Goal: Task Accomplishment & Management: Use online tool/utility

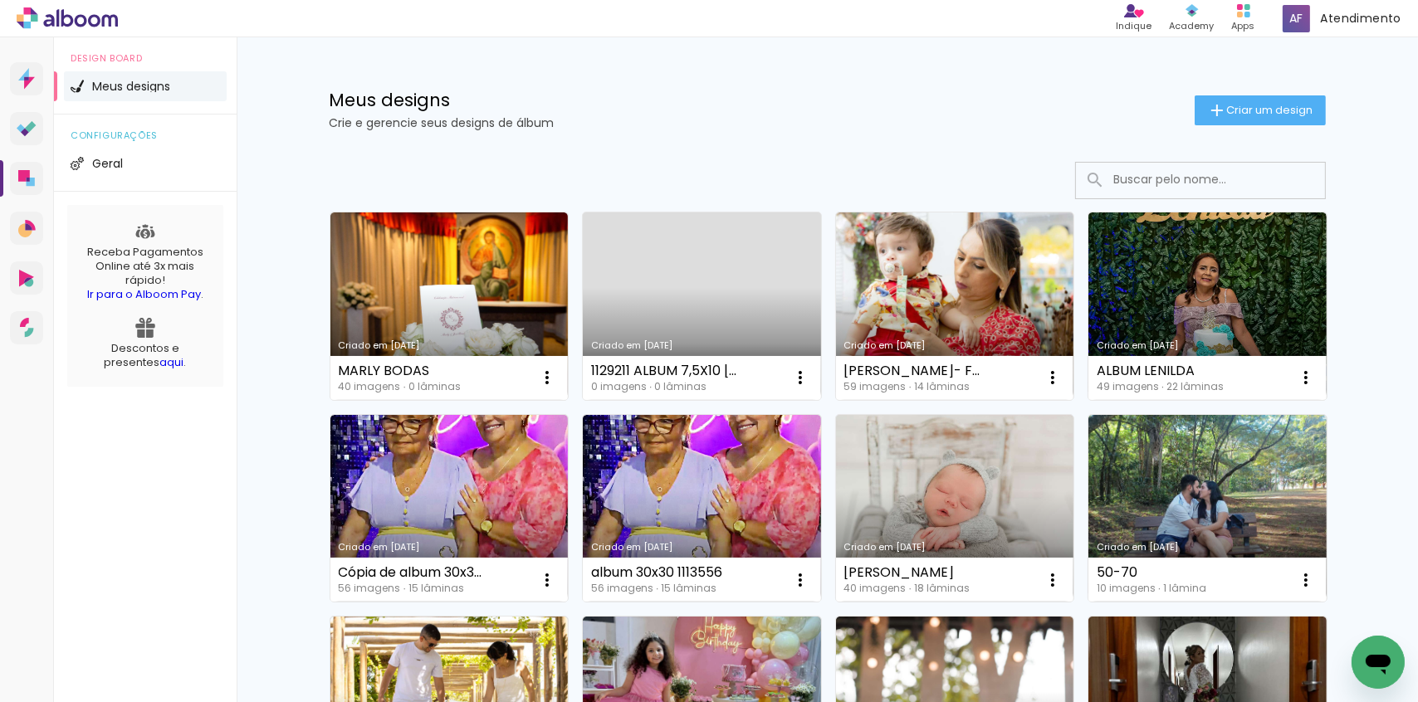
click at [1232, 173] on input at bounding box center [1223, 180] width 237 height 34
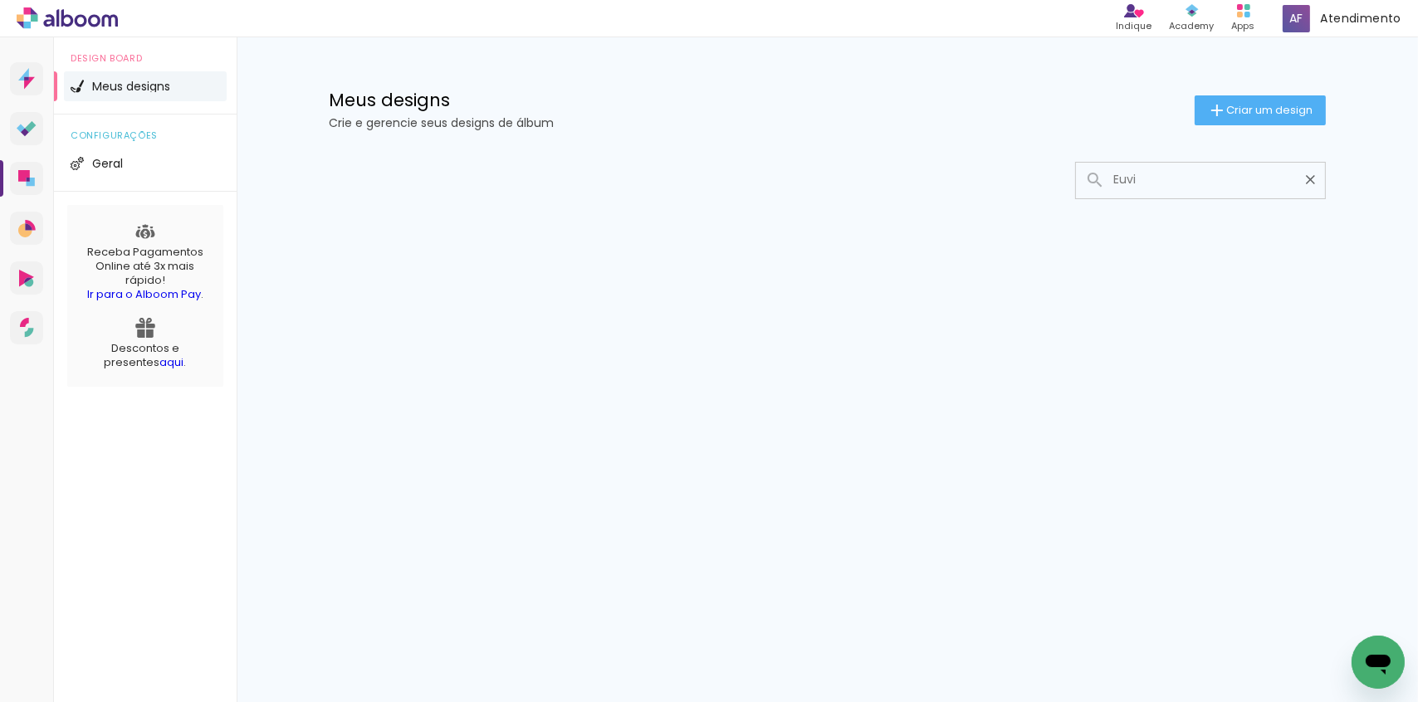
click at [1173, 183] on input "Euvi" at bounding box center [1208, 180] width 207 height 34
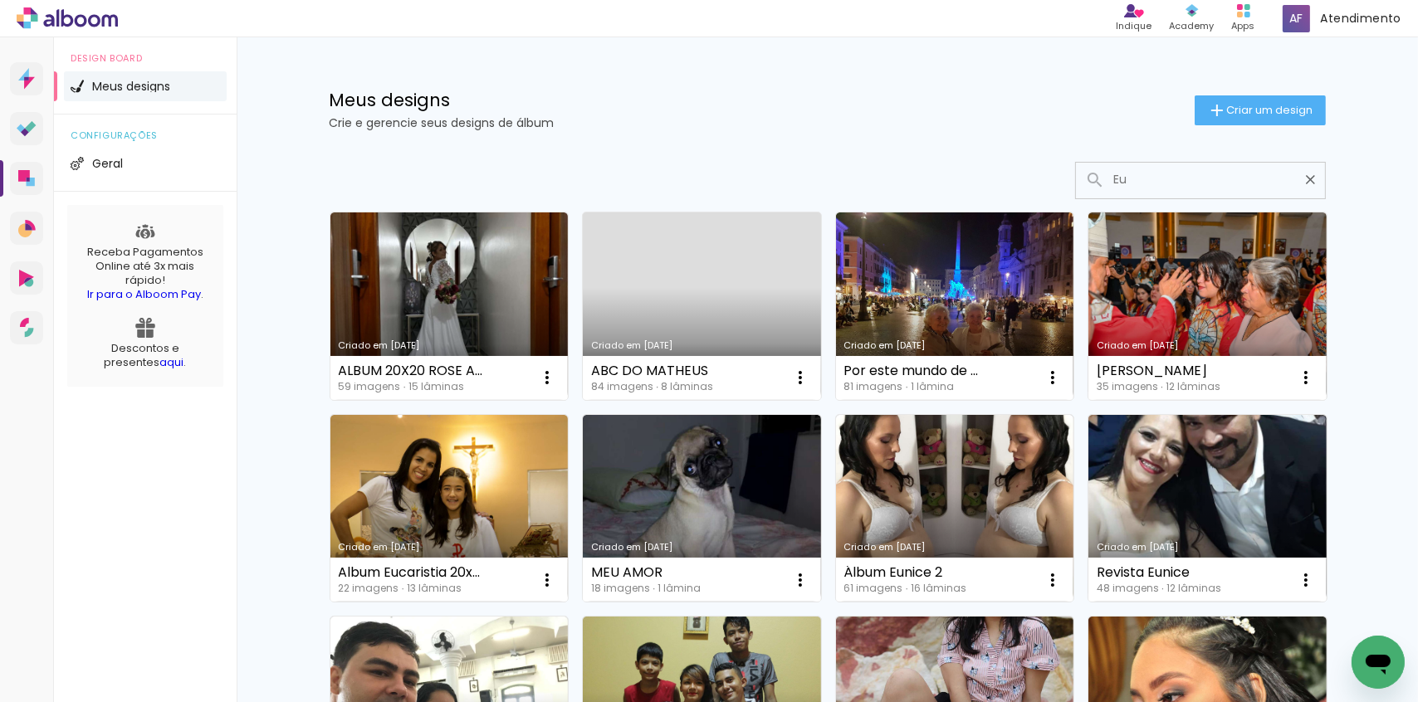
type input "E"
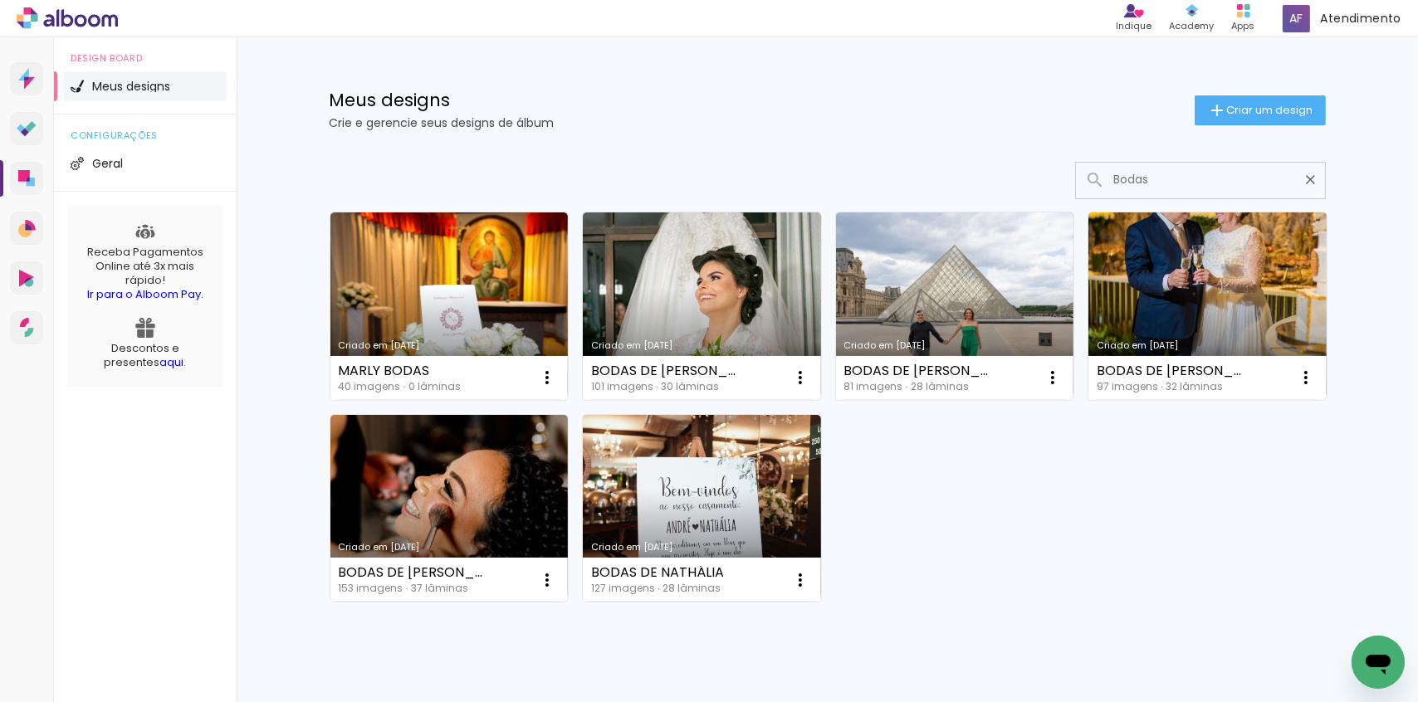
type input "Bodas"
type paper-input "Bodas"
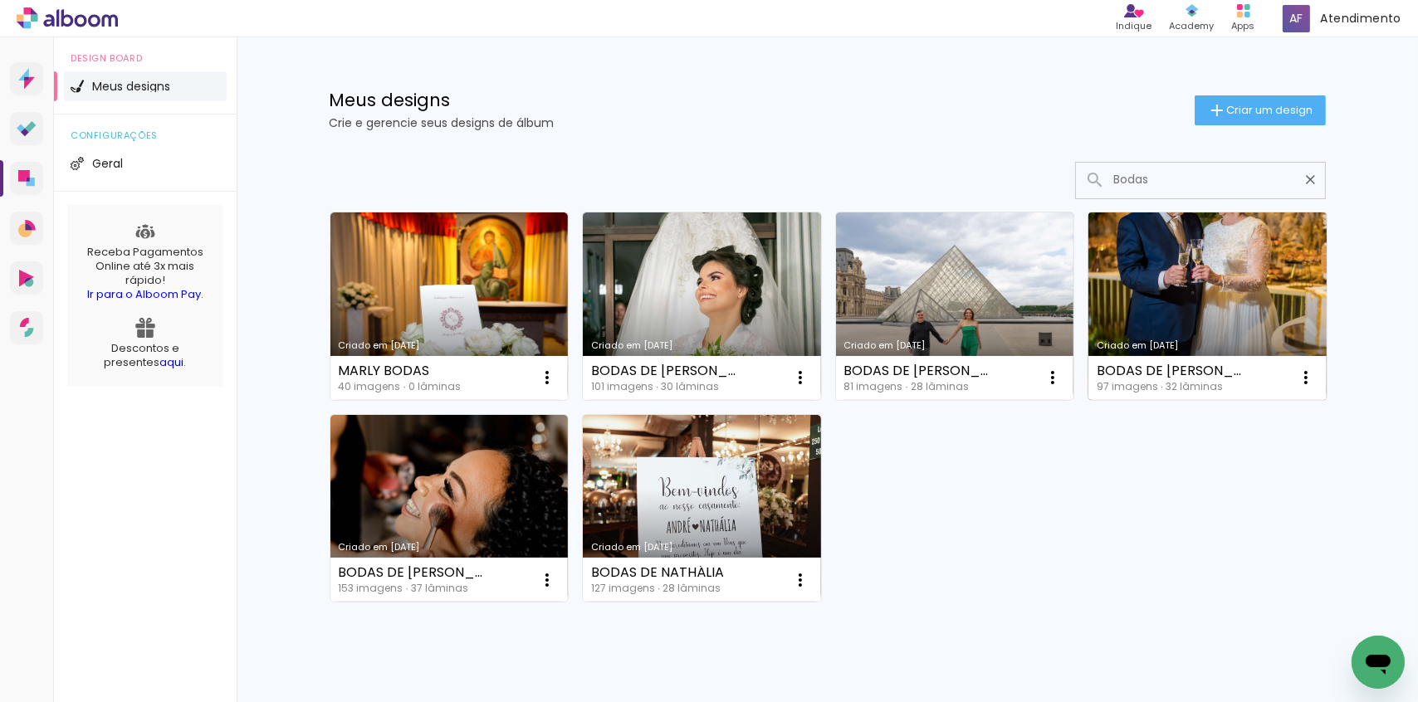
click at [1253, 270] on link "Criado em [DATE]" at bounding box center [1207, 306] width 238 height 188
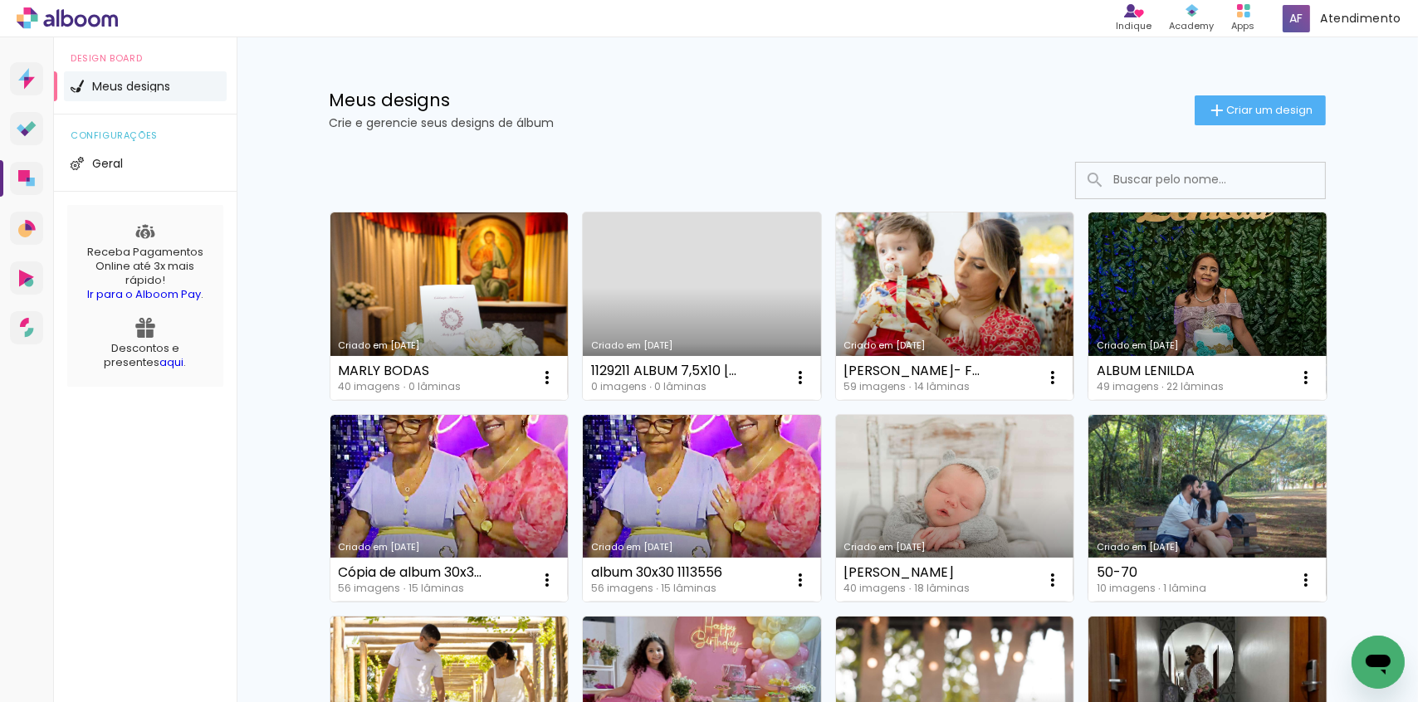
click at [1163, 182] on input at bounding box center [1223, 180] width 237 height 34
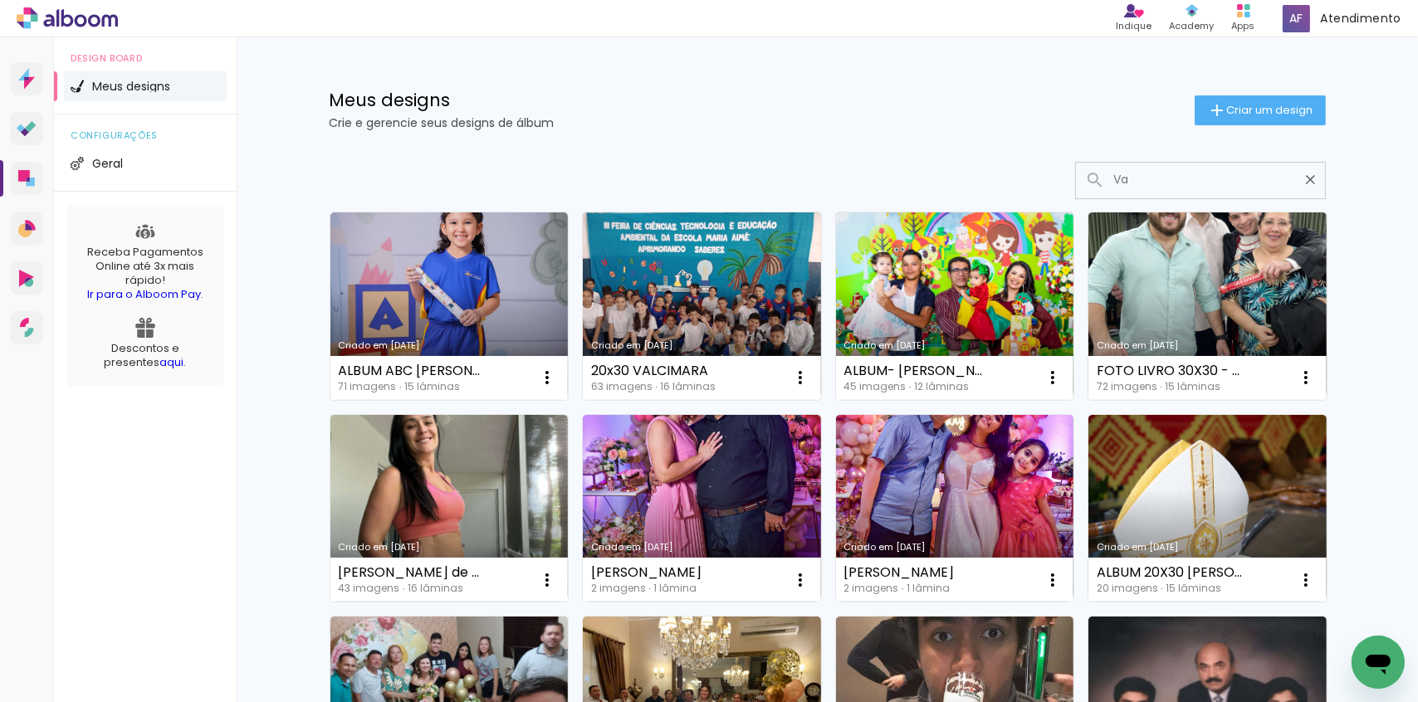
type input "V"
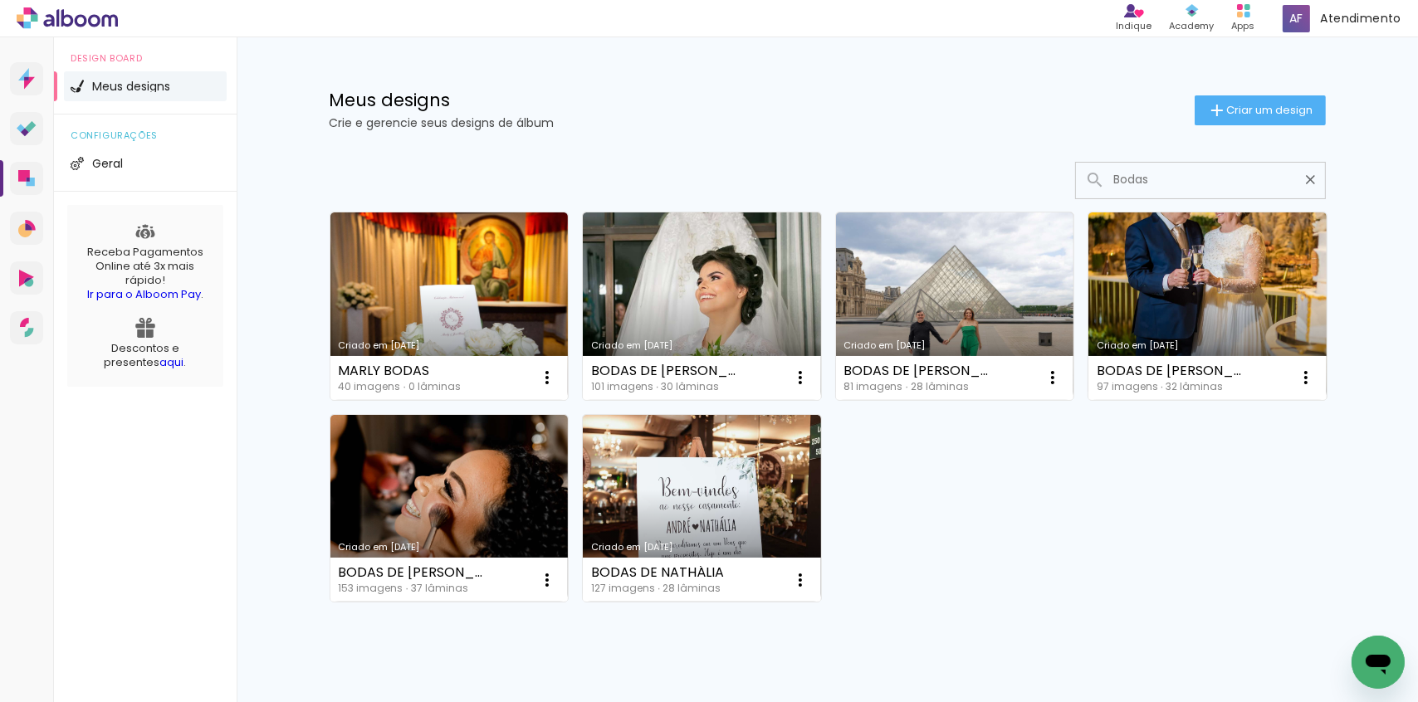
type input "Bodas"
type paper-input "Bodas"
click at [1105, 515] on div "Criado em 13/08/25 MARLY BODAS 40 imagens ∙ 0 lâminas Abrir Fazer uma cópia Exc…" at bounding box center [827, 406] width 1011 height 404
click at [1195, 191] on input "Bodas" at bounding box center [1208, 180] width 207 height 34
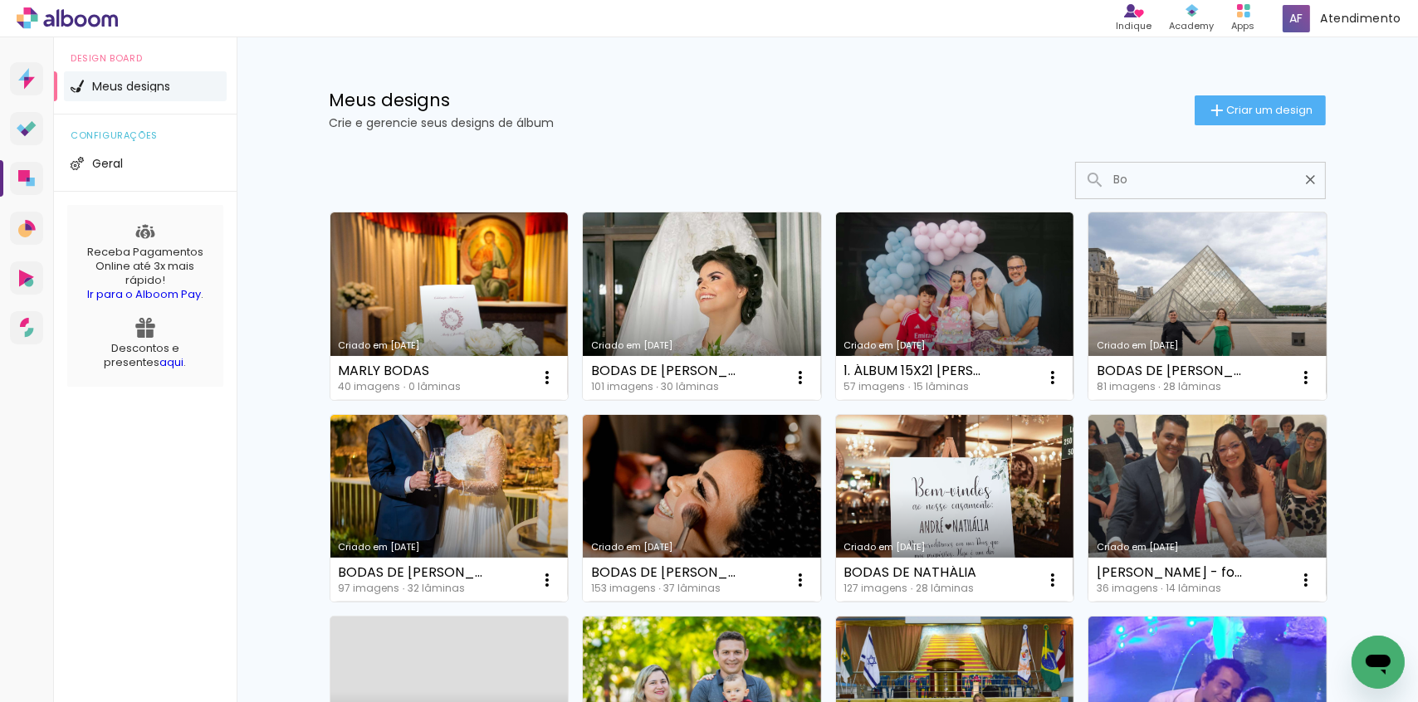
type input "B"
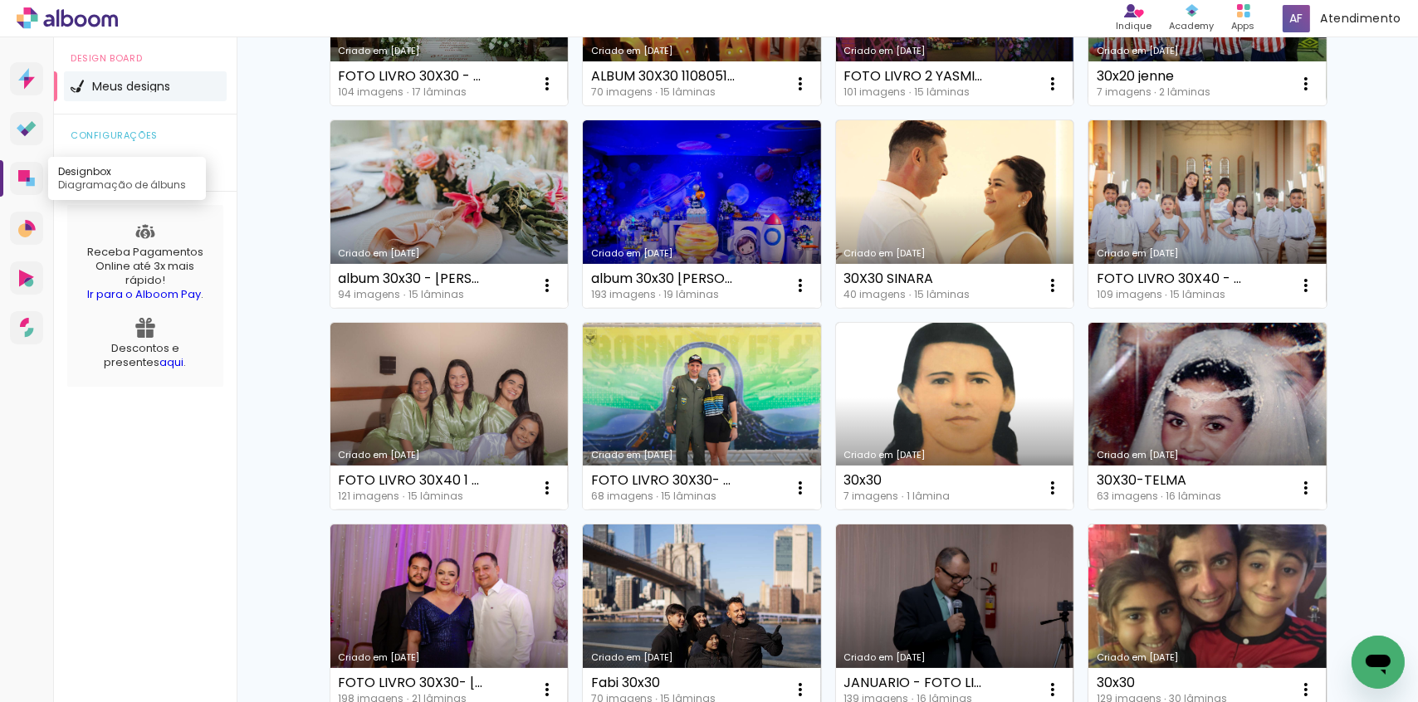
scroll to position [226, 0]
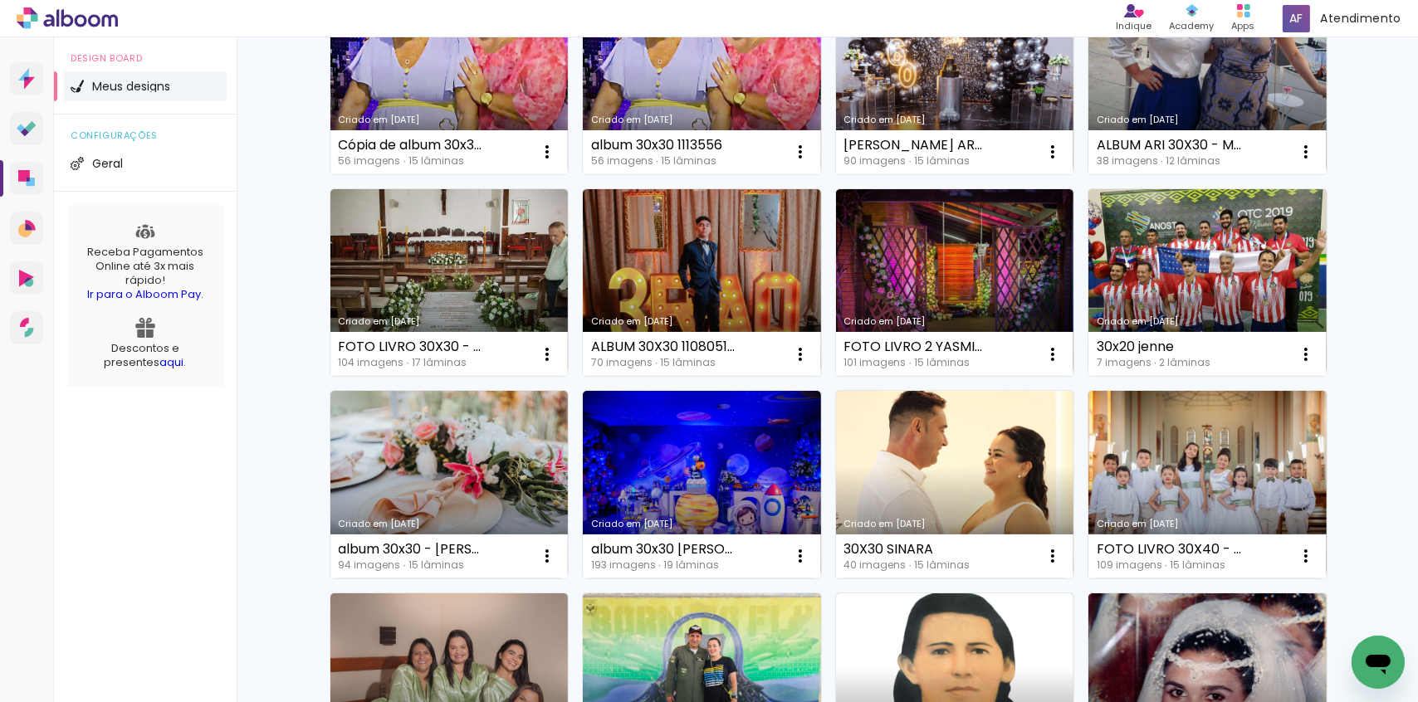
type input "30X"
type paper-input "30X"
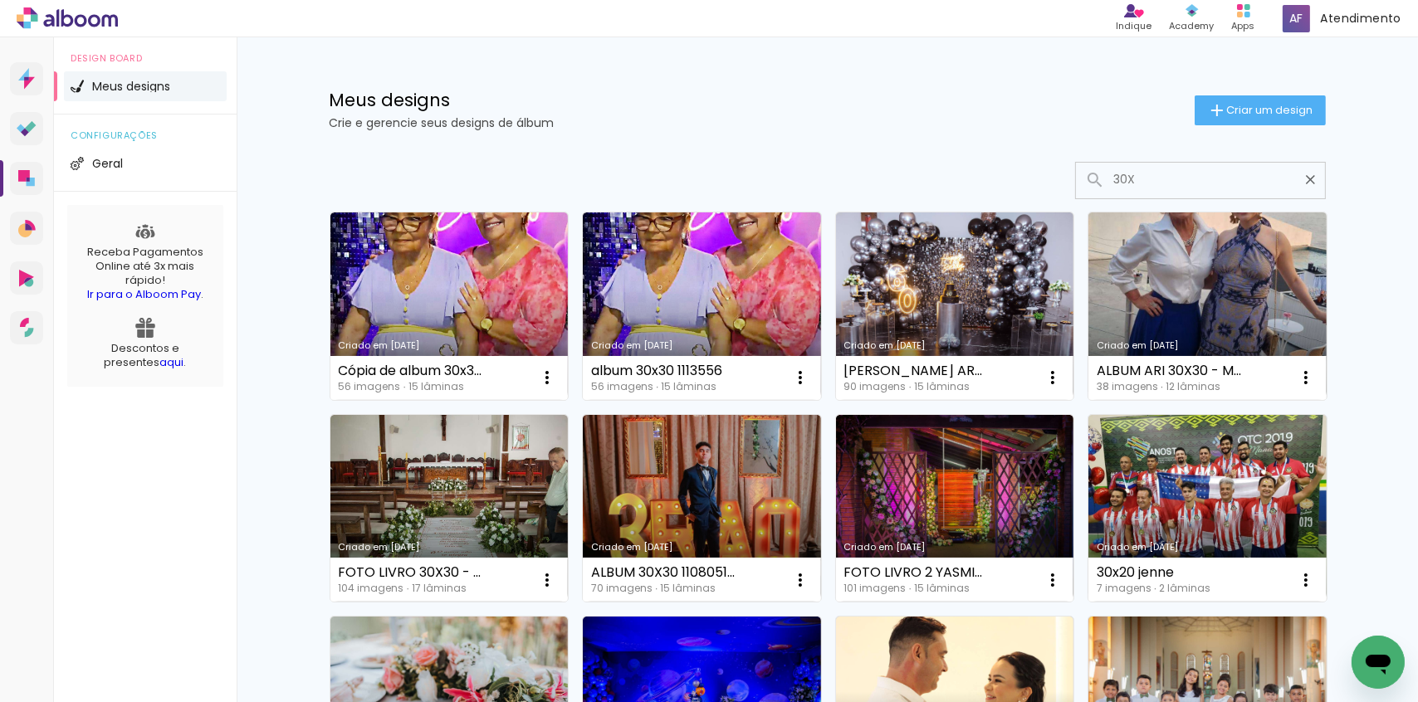
click at [1161, 186] on input "30X" at bounding box center [1208, 180] width 207 height 34
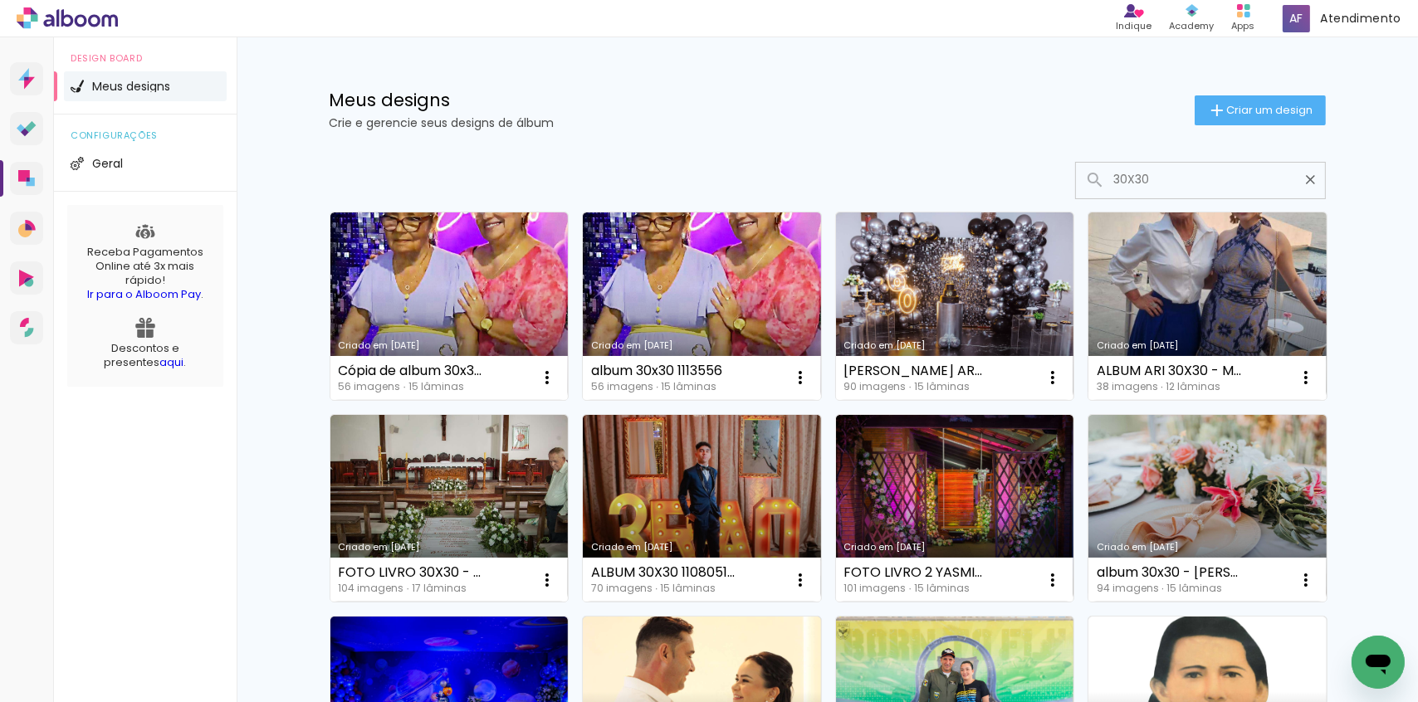
type input "30X30"
type paper-input "30X30"
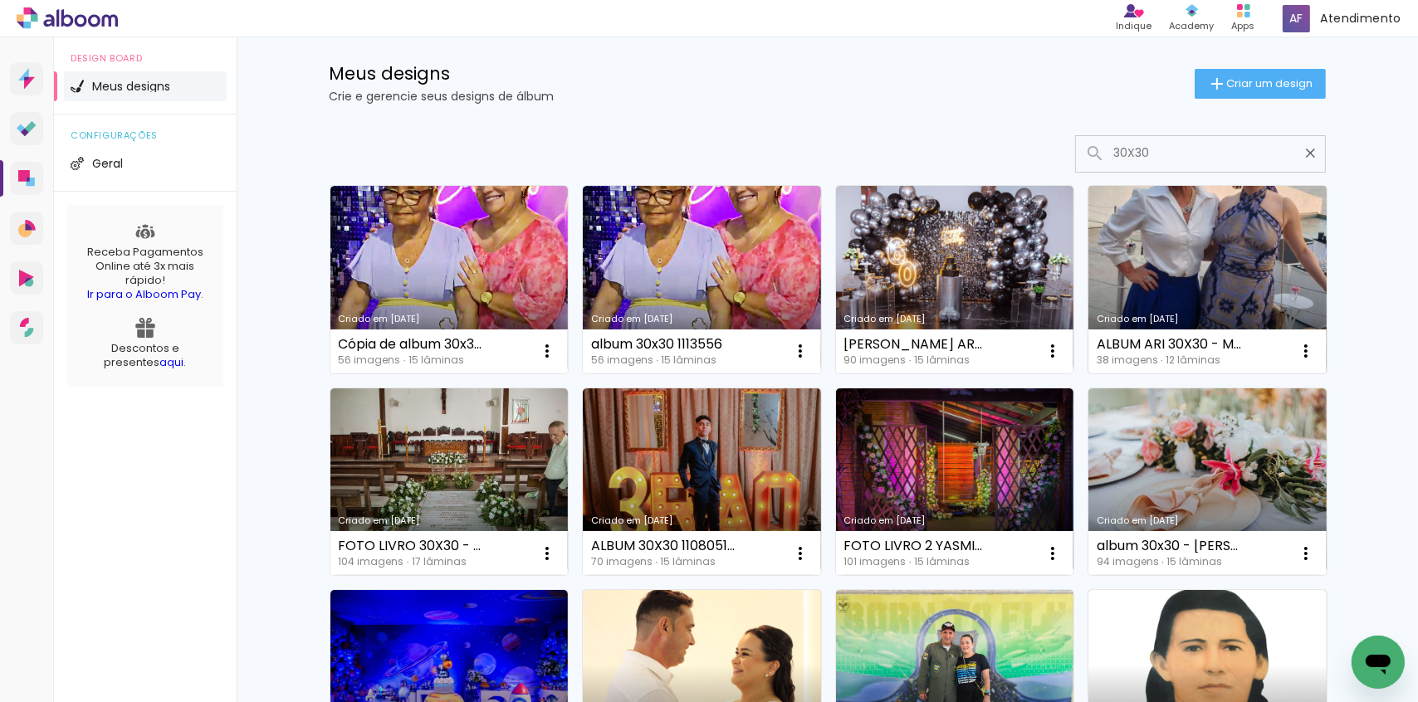
scroll to position [75, 0]
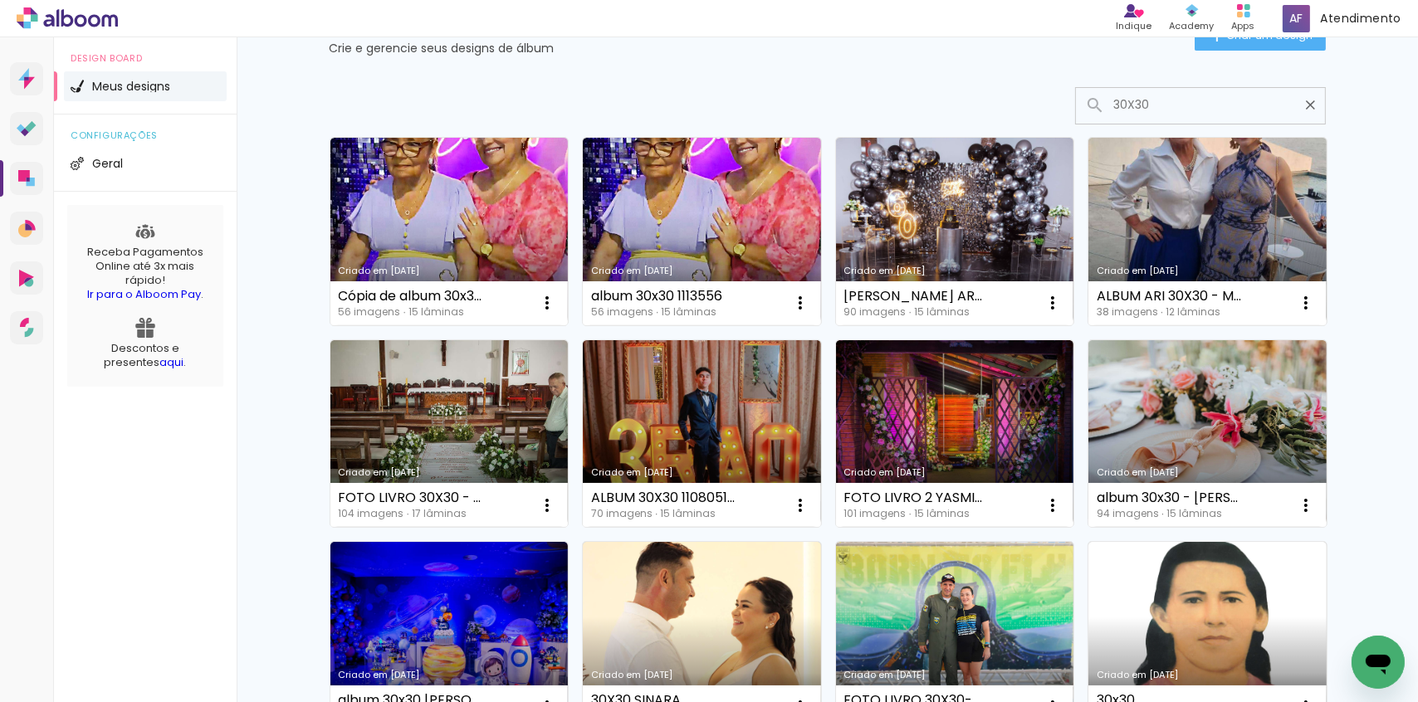
drag, startPoint x: 1139, startPoint y: 108, endPoint x: 833, endPoint y: 129, distance: 306.2
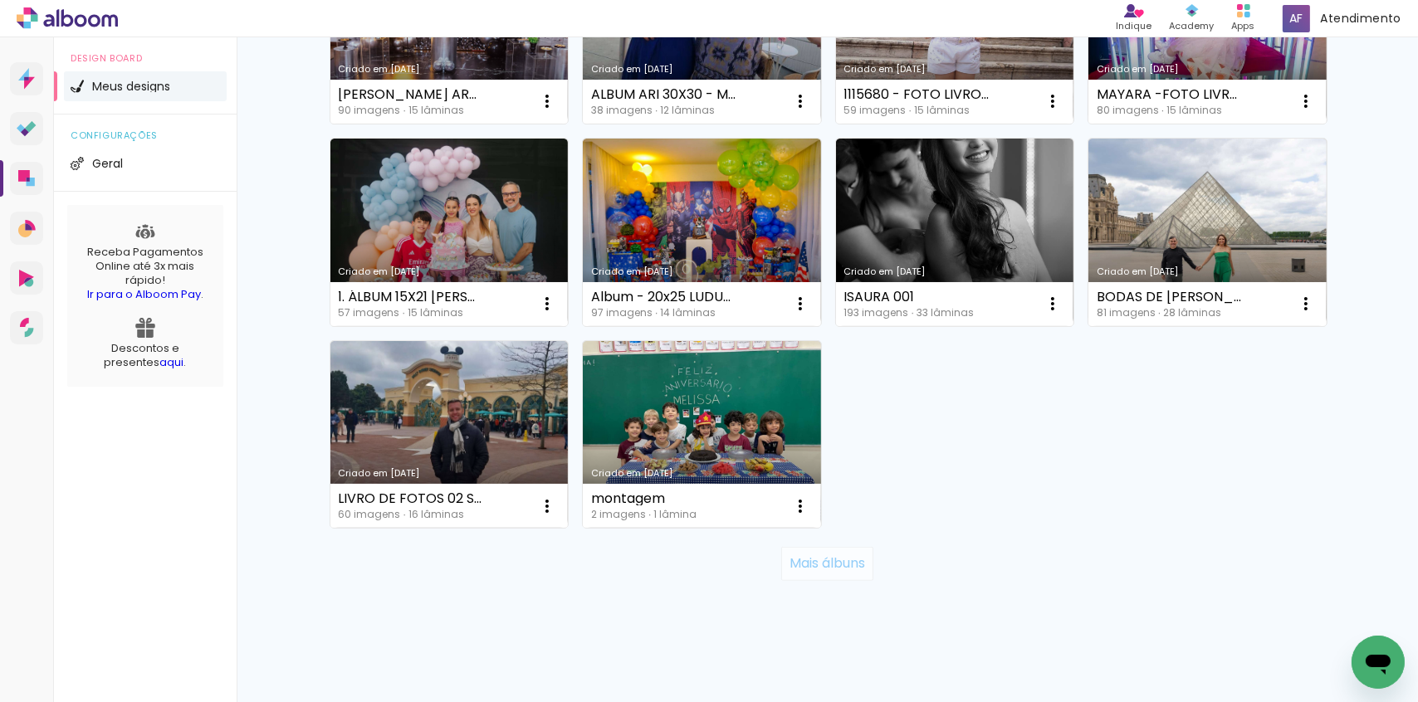
scroll to position [1098, 0]
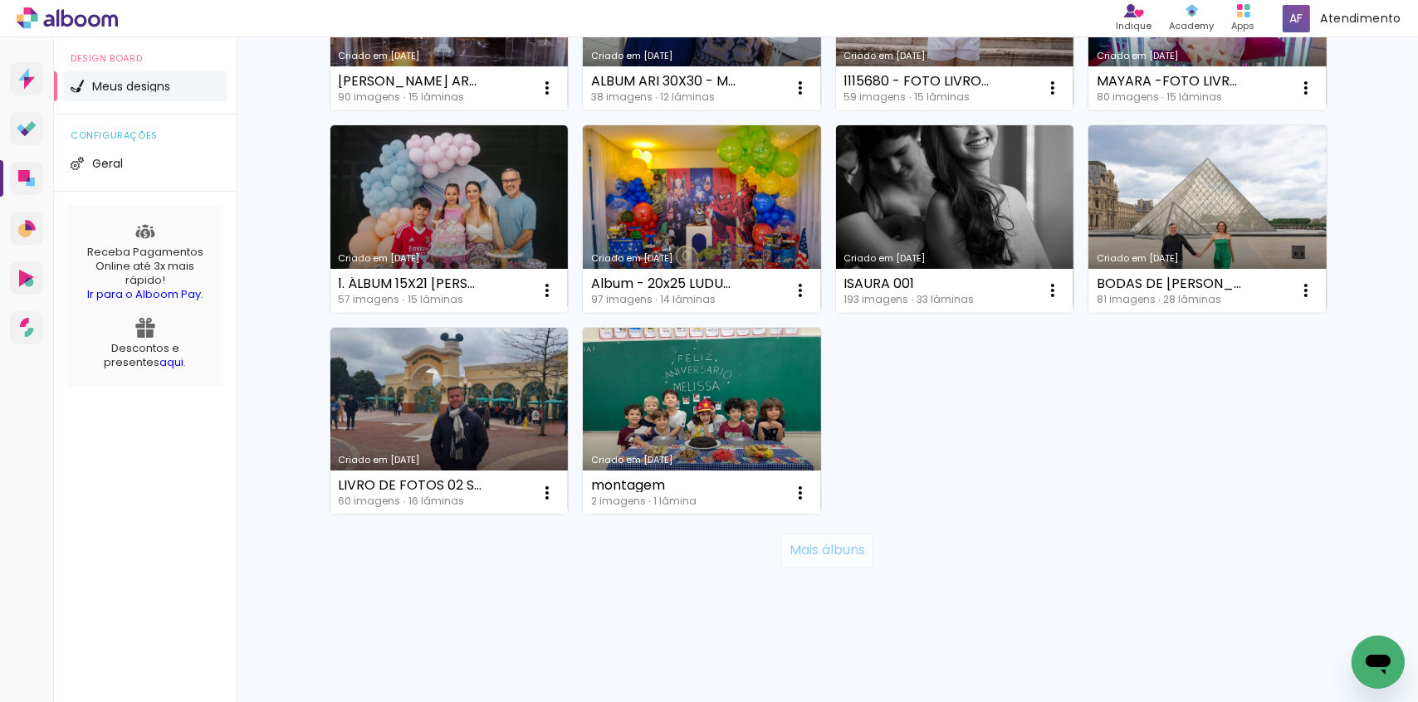
click at [0, 0] on slot "Mais álbuns" at bounding box center [0, 0] width 0 height 0
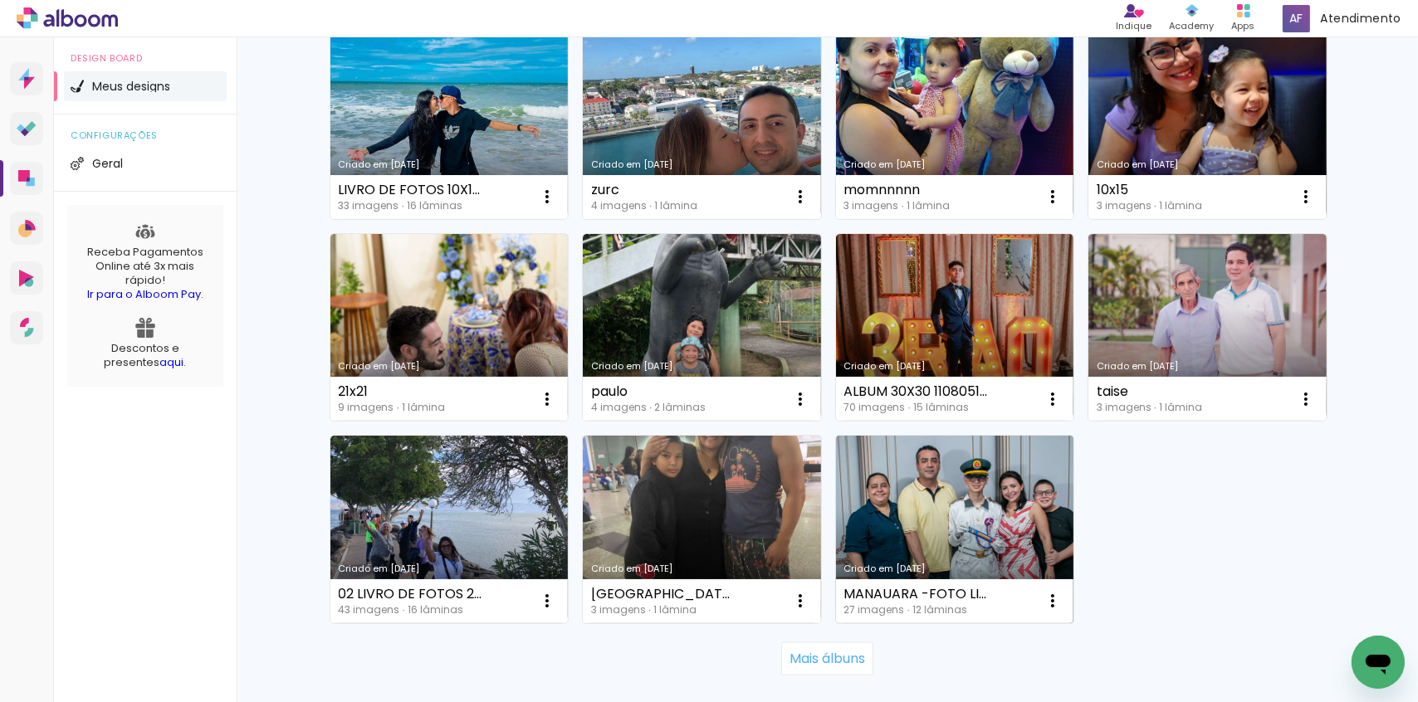
scroll to position [2230, 0]
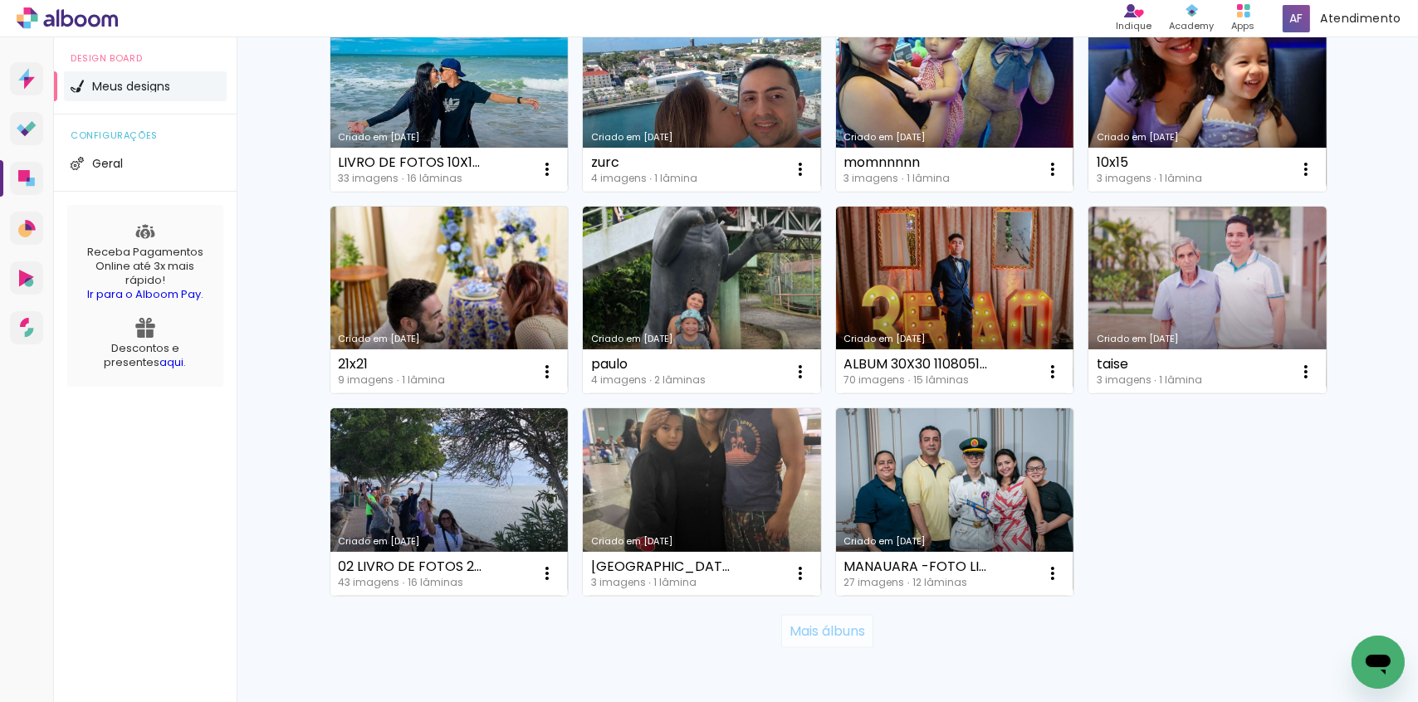
click at [0, 0] on slot "Mais álbuns" at bounding box center [0, 0] width 0 height 0
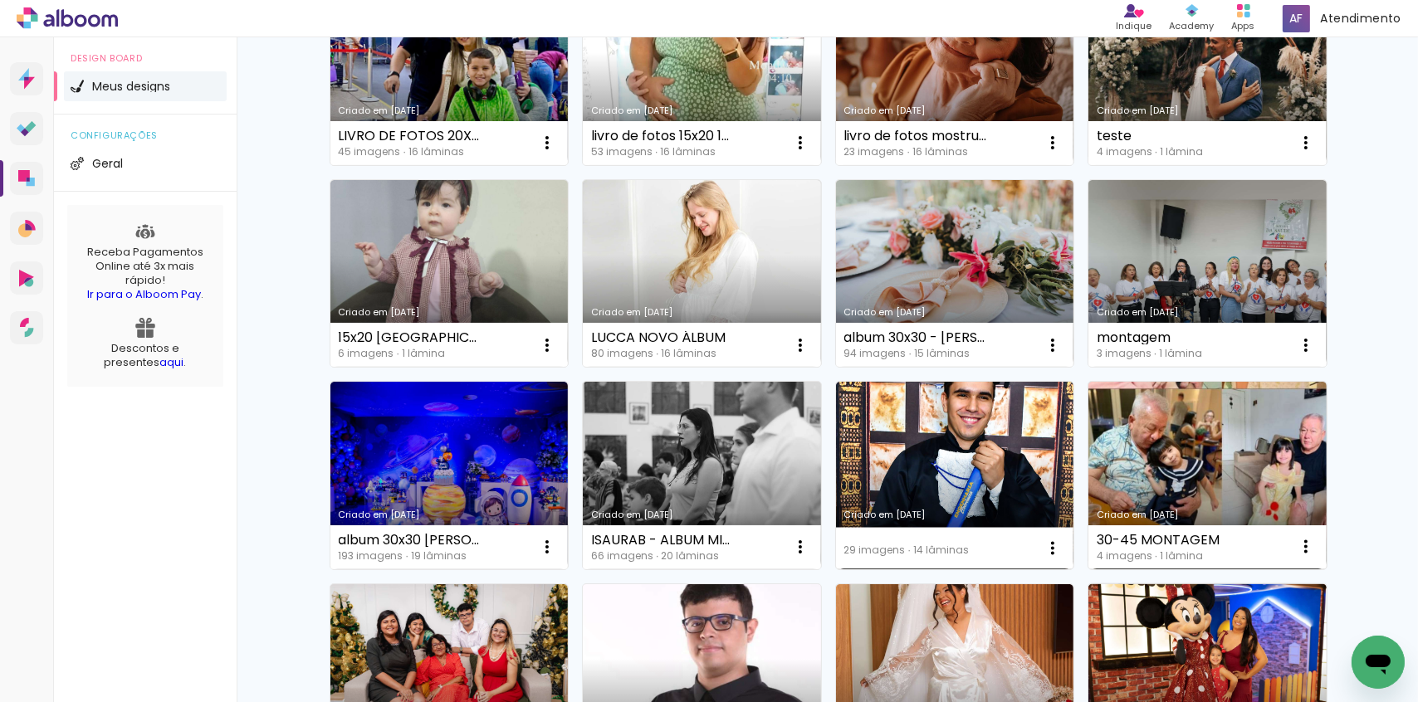
scroll to position [3437, 0]
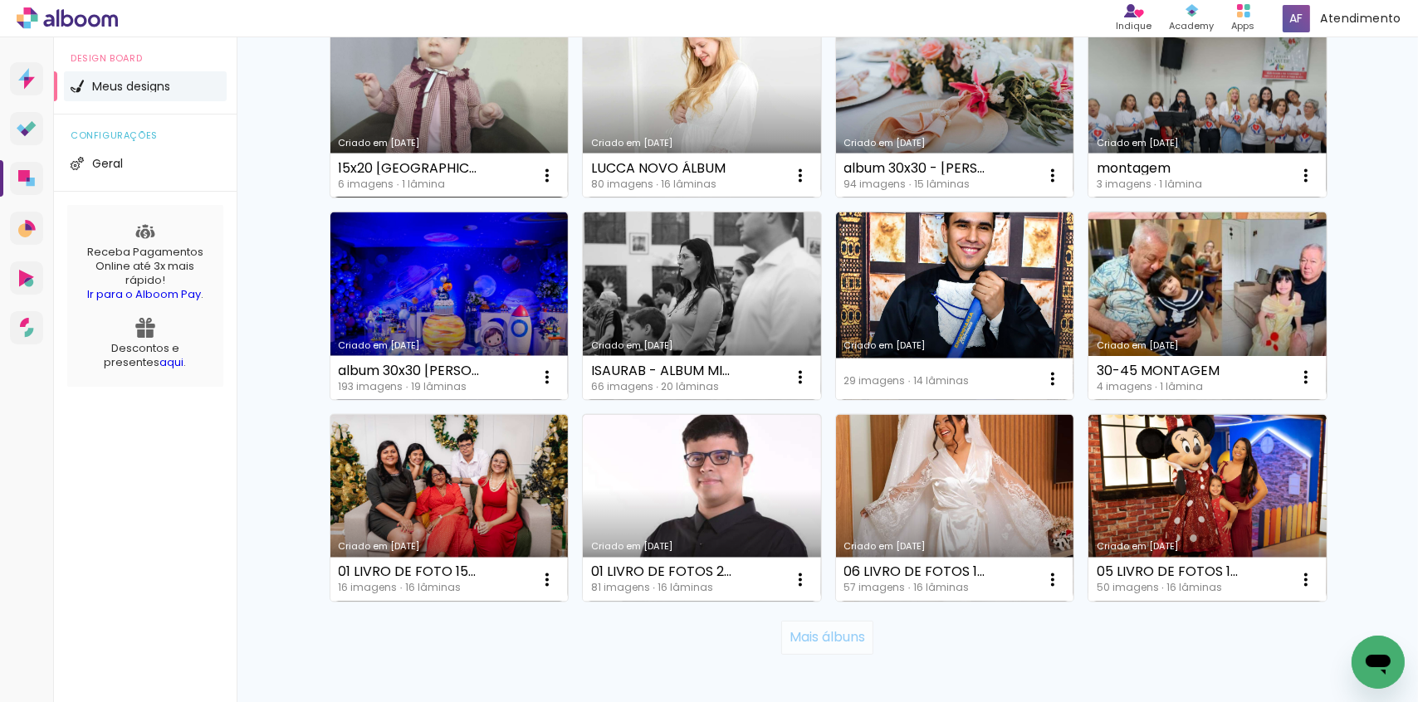
click at [0, 0] on slot "Mais álbuns" at bounding box center [0, 0] width 0 height 0
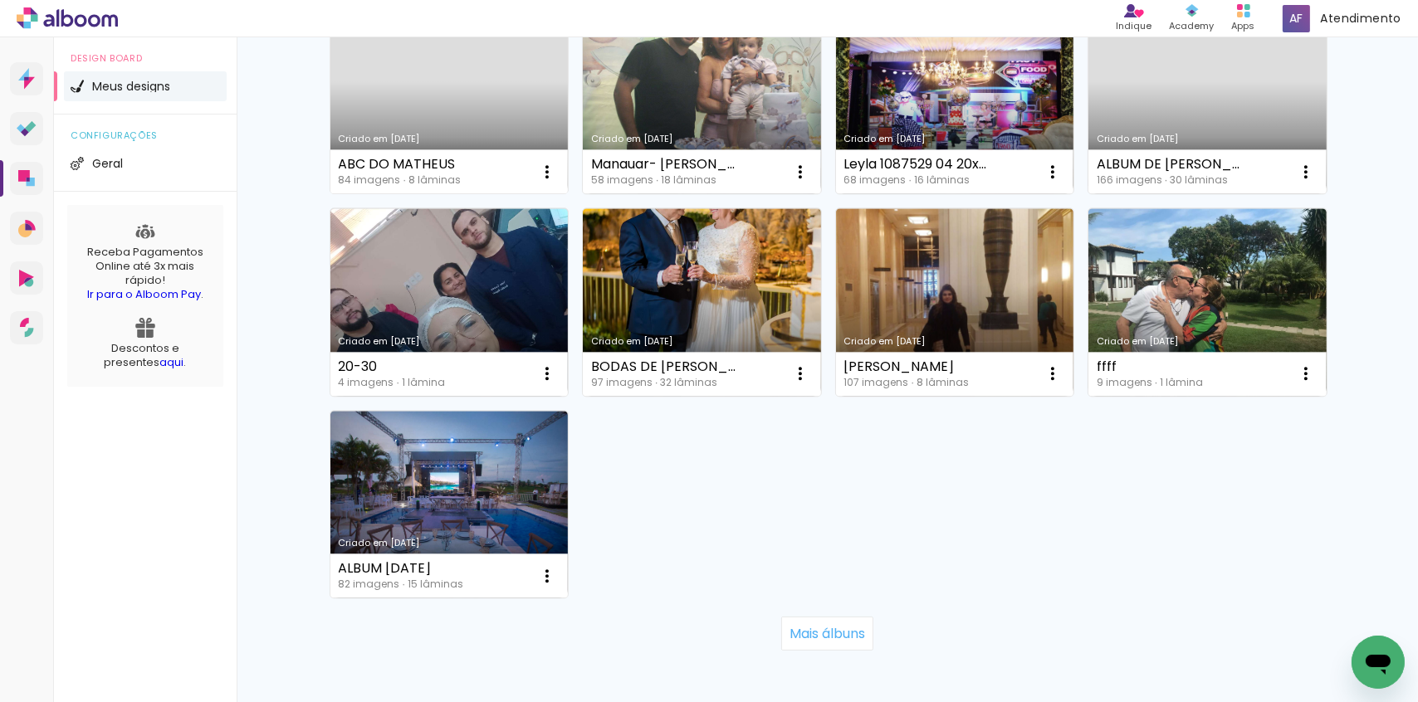
scroll to position [4939, 0]
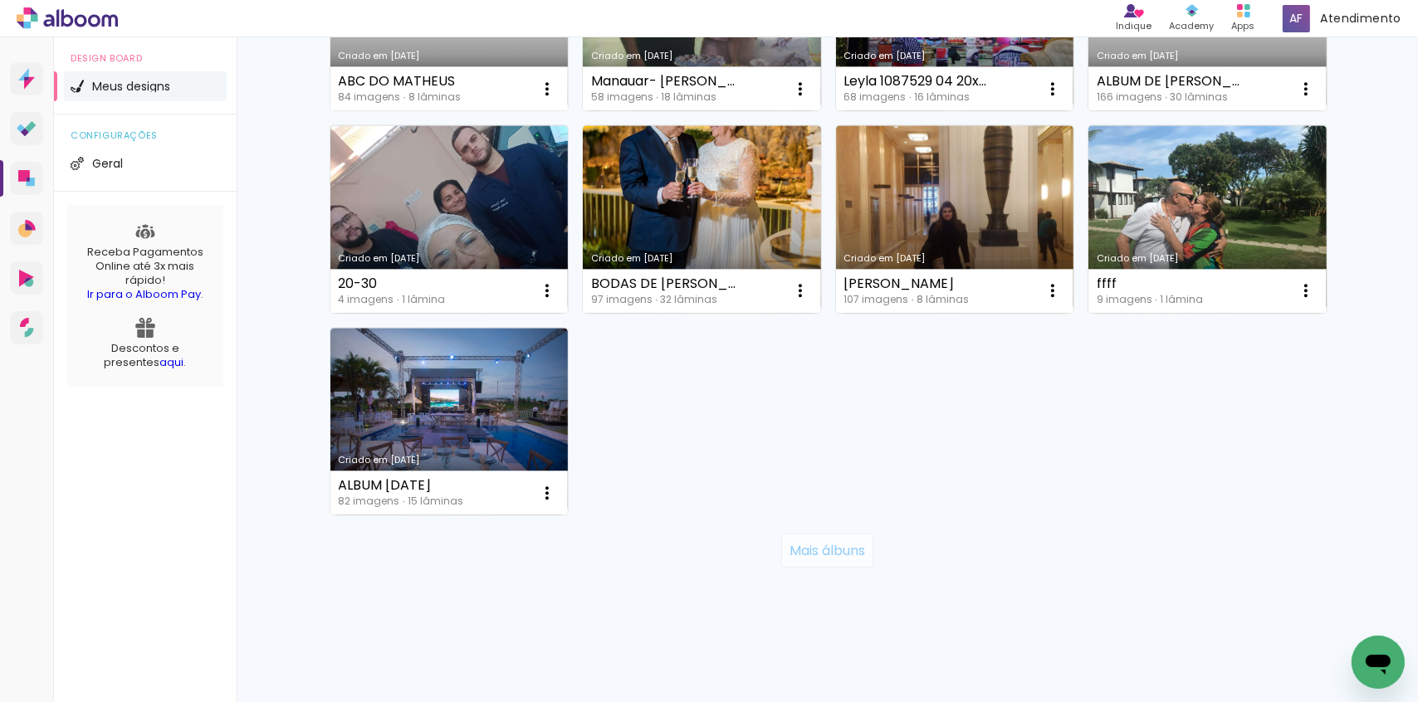
click at [0, 0] on slot "Mais álbuns" at bounding box center [0, 0] width 0 height 0
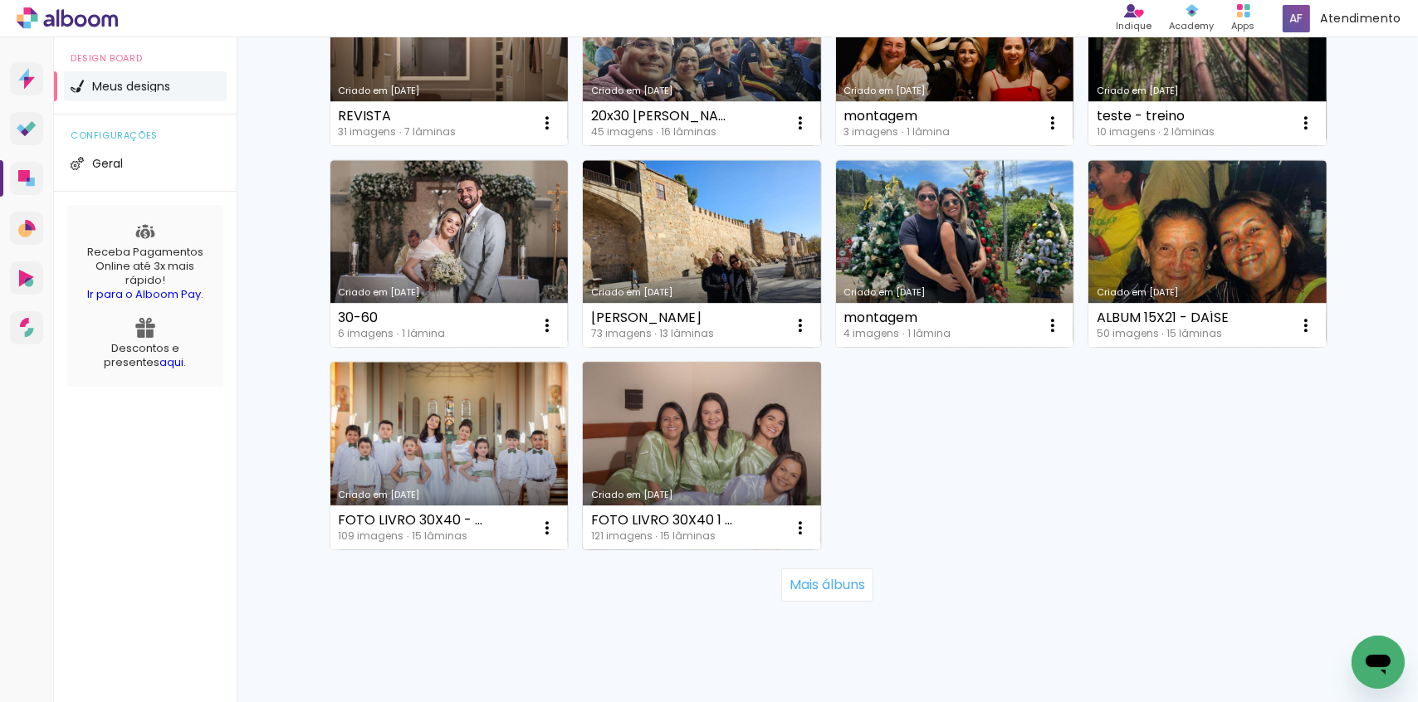
scroll to position [6151, 0]
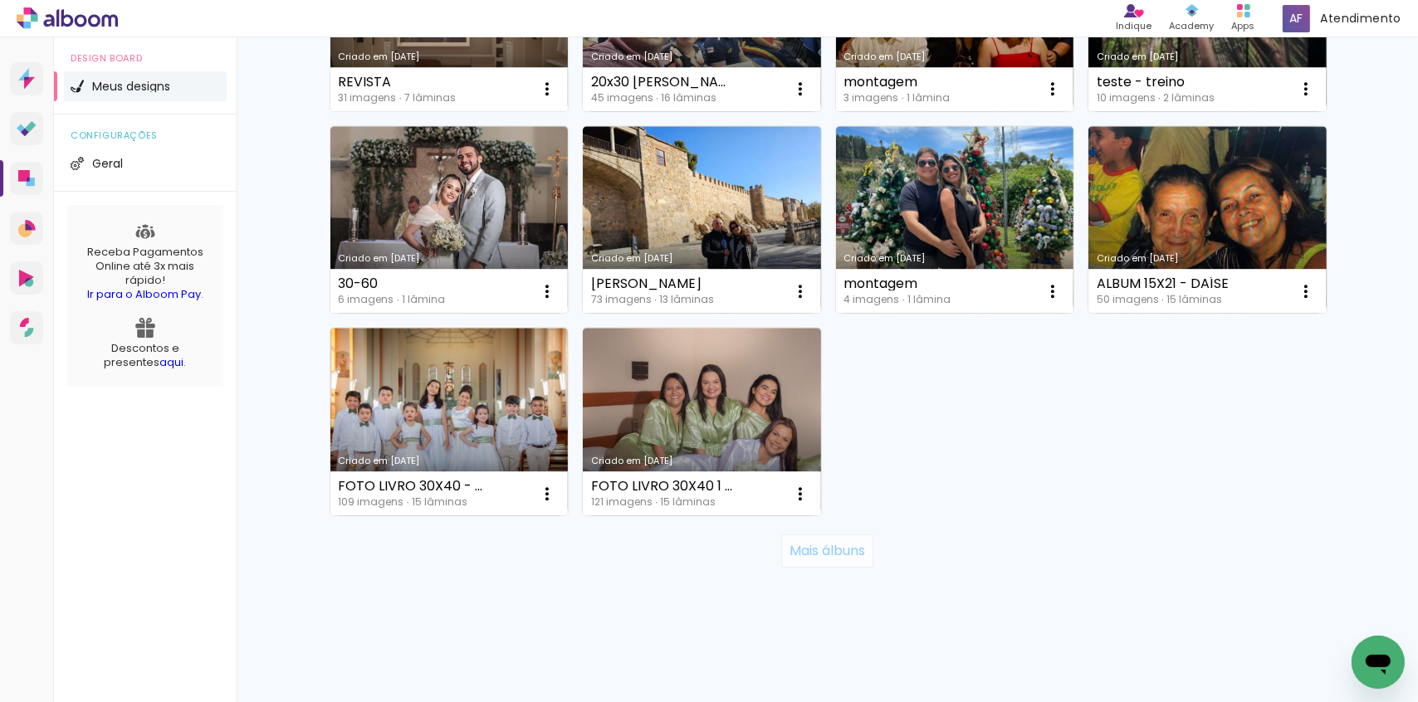
click at [0, 0] on slot "Mais álbuns" at bounding box center [0, 0] width 0 height 0
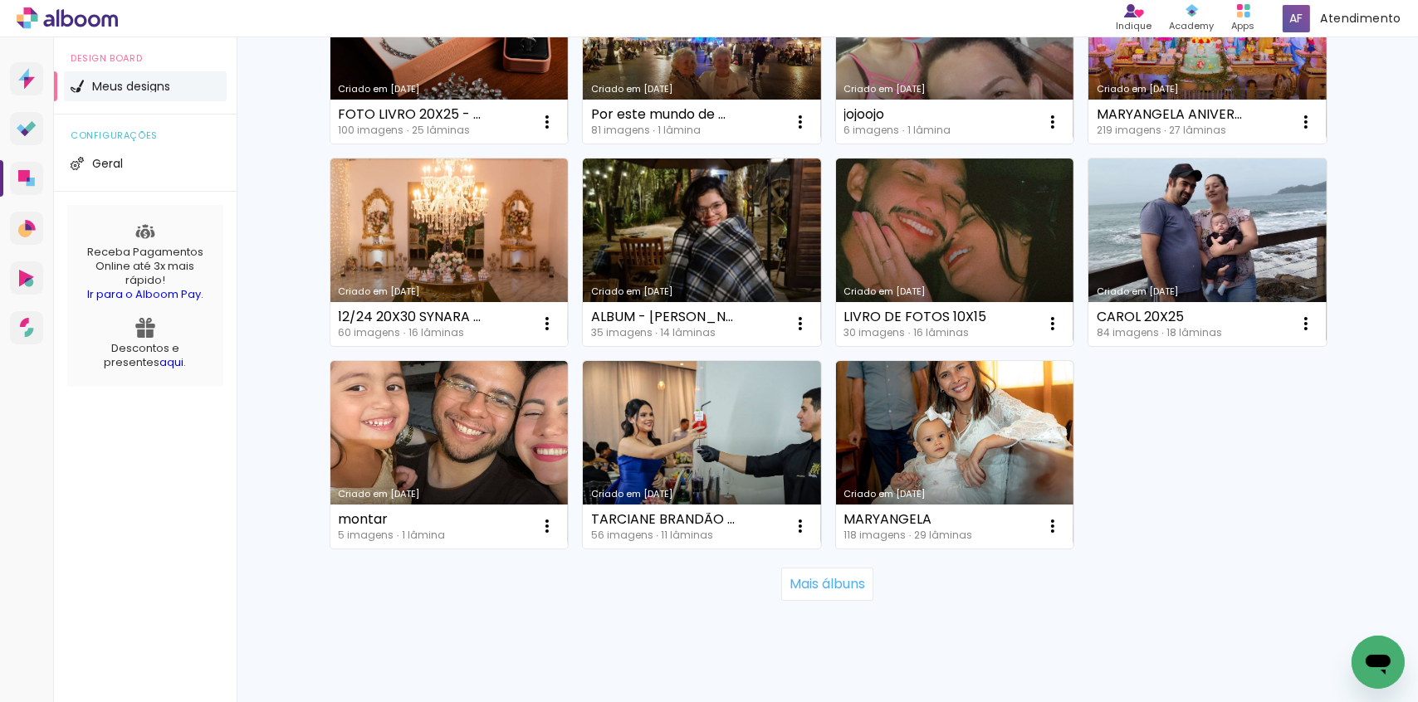
scroll to position [7359, 0]
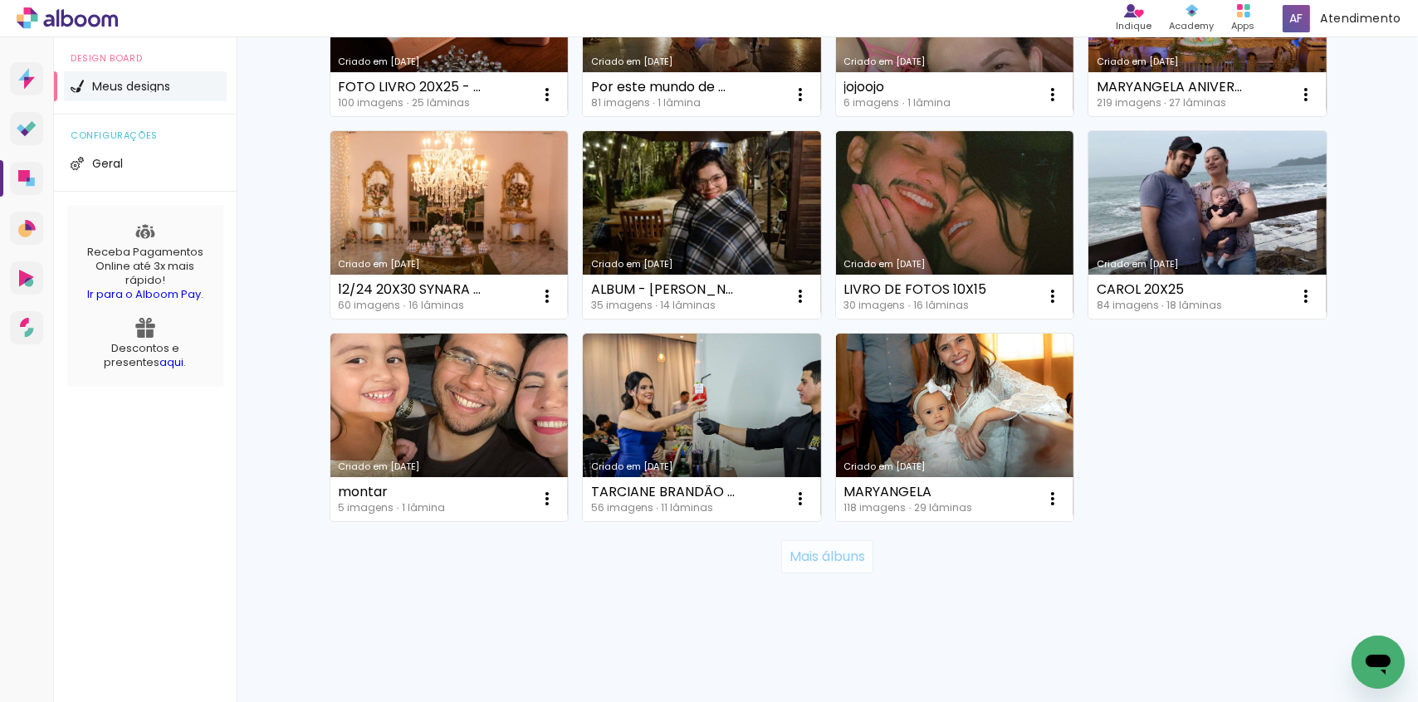
click at [0, 0] on slot "Mais álbuns" at bounding box center [0, 0] width 0 height 0
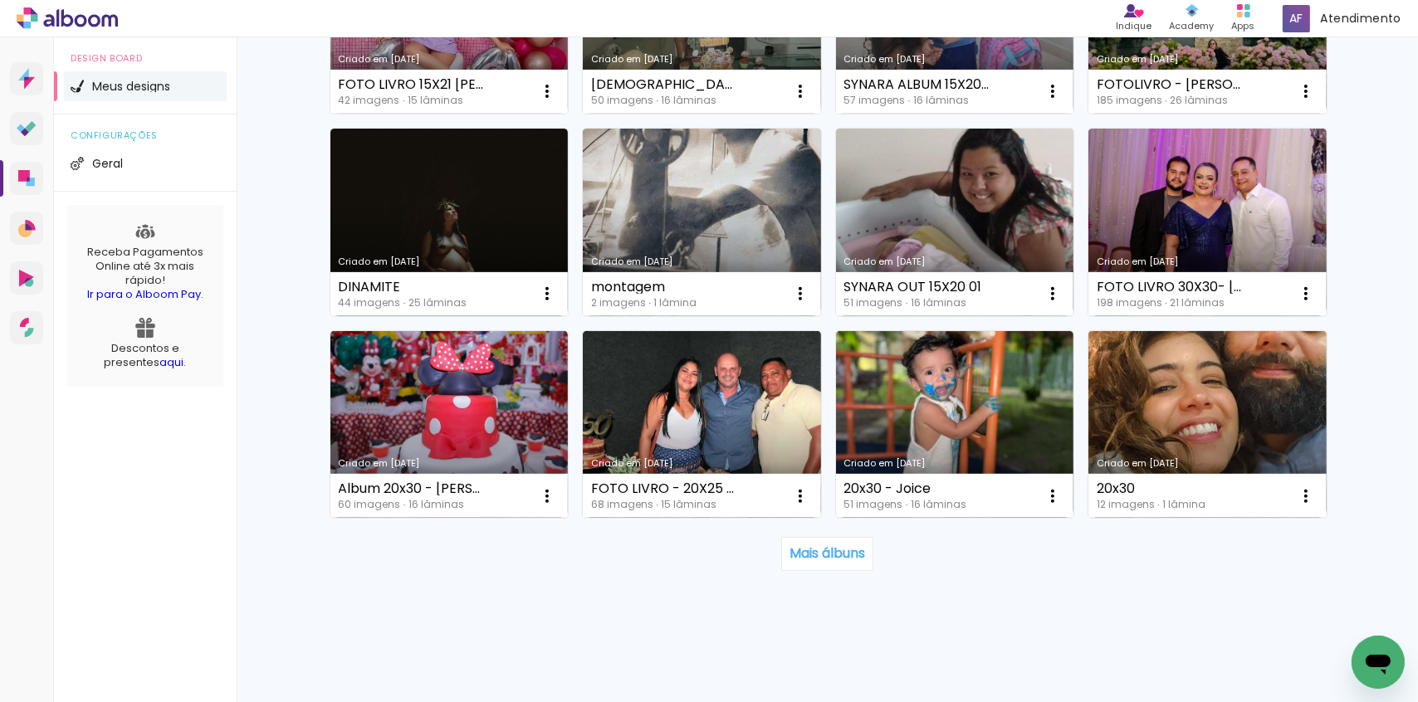
scroll to position [8578, 0]
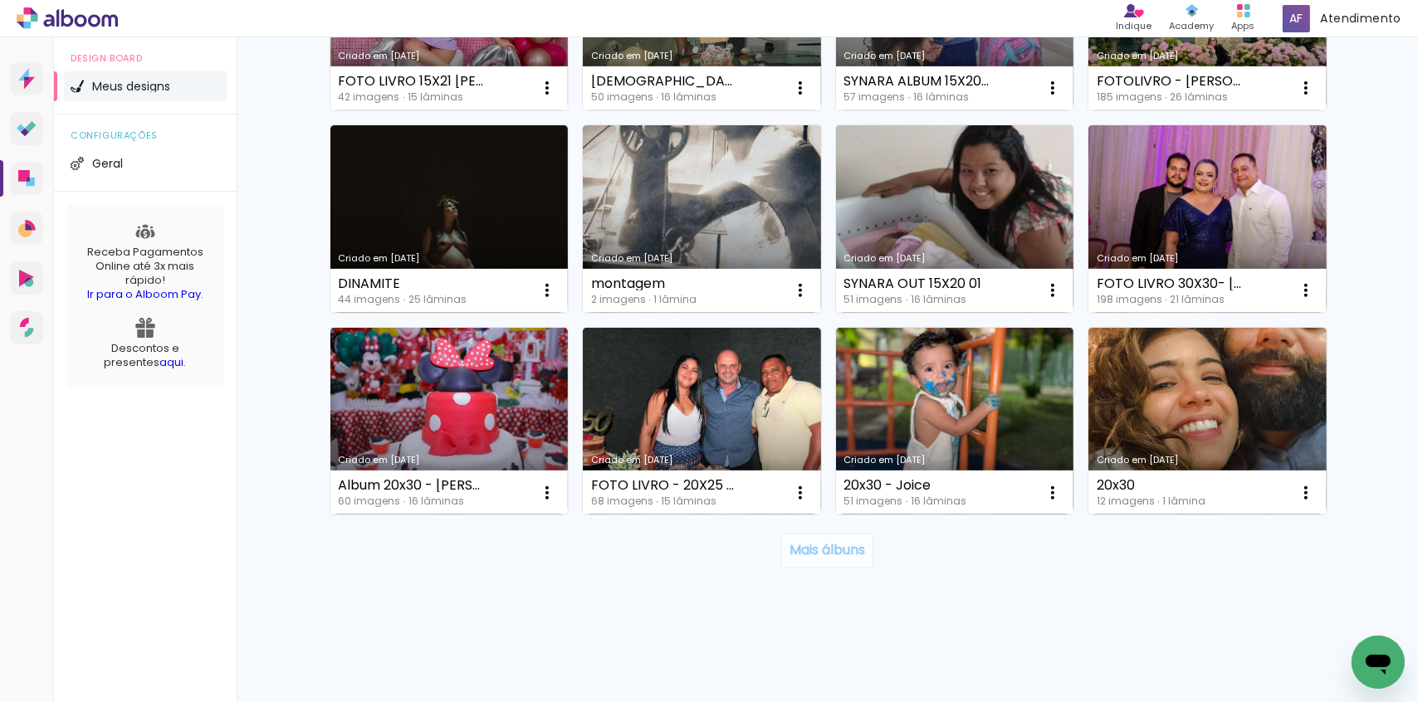
click at [0, 0] on slot "Mais álbuns" at bounding box center [0, 0] width 0 height 0
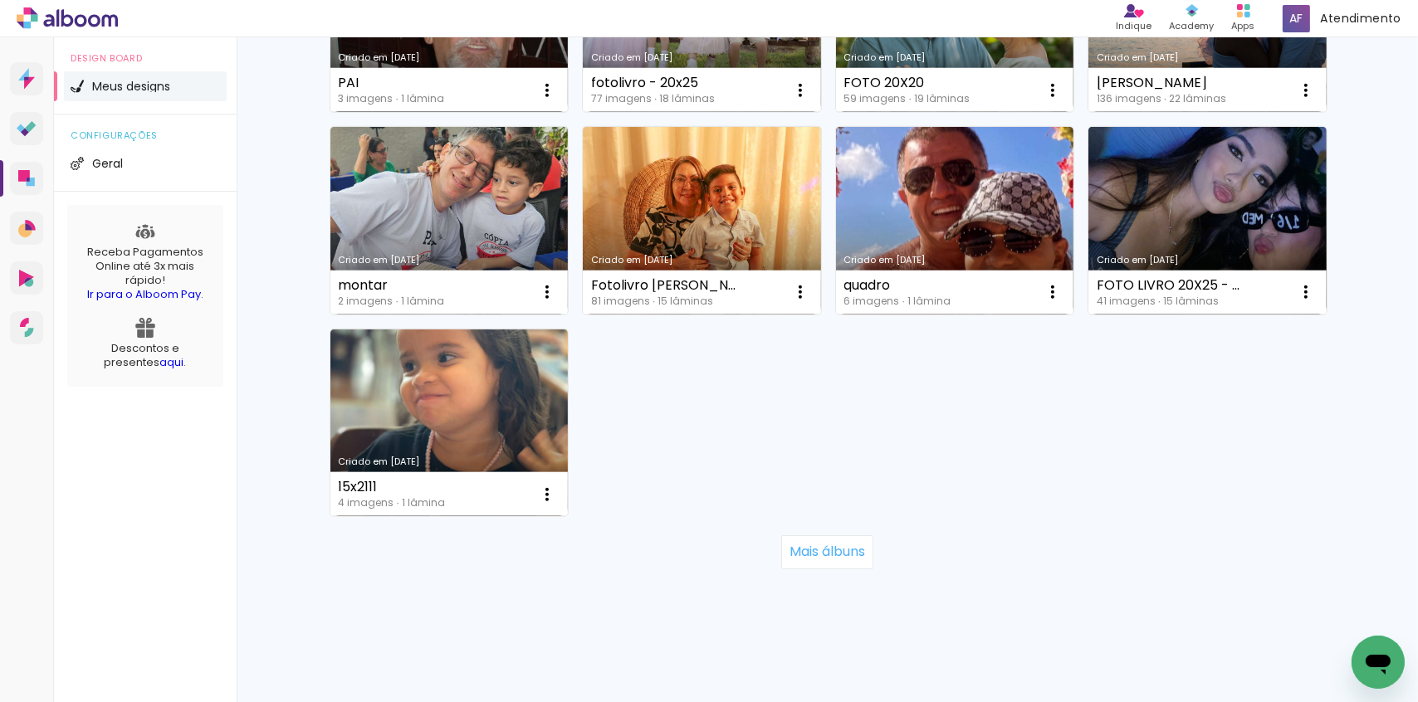
scroll to position [9993, 0]
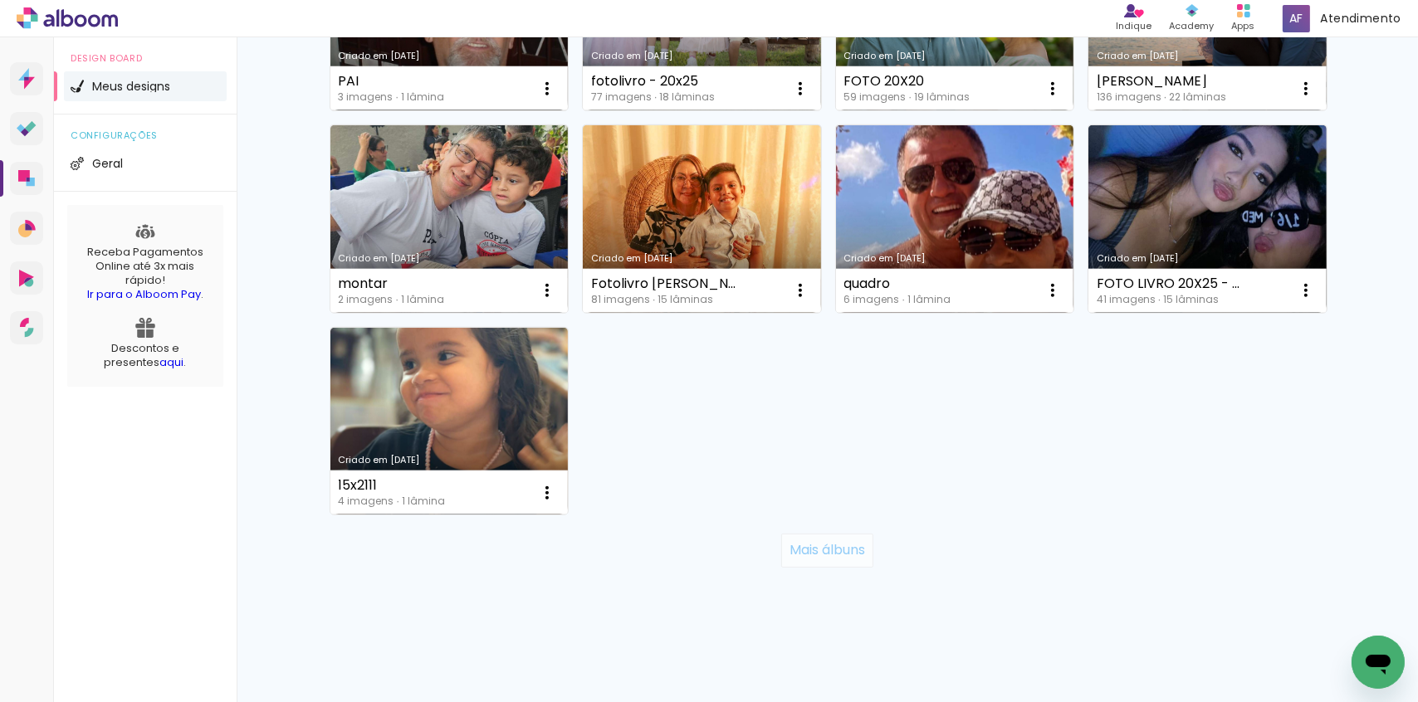
click at [0, 0] on slot "Mais álbuns" at bounding box center [0, 0] width 0 height 0
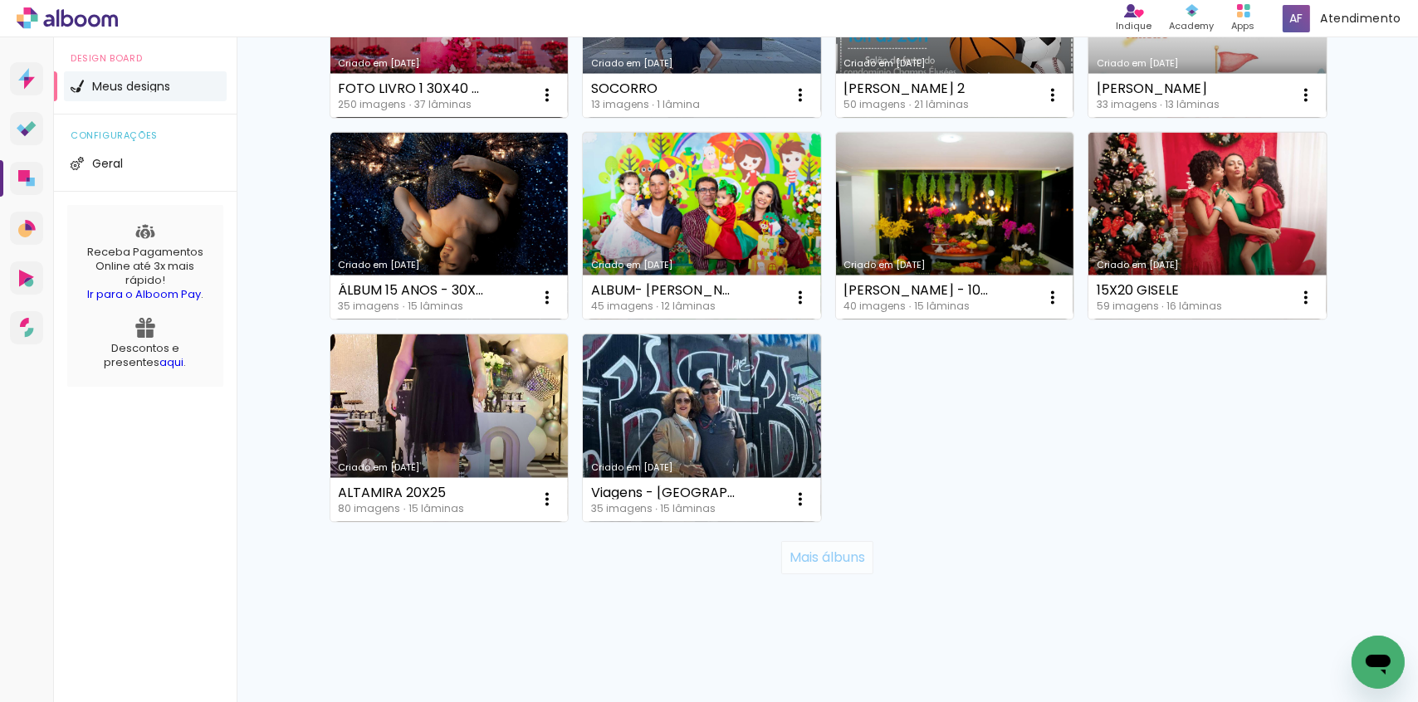
scroll to position [11201, 0]
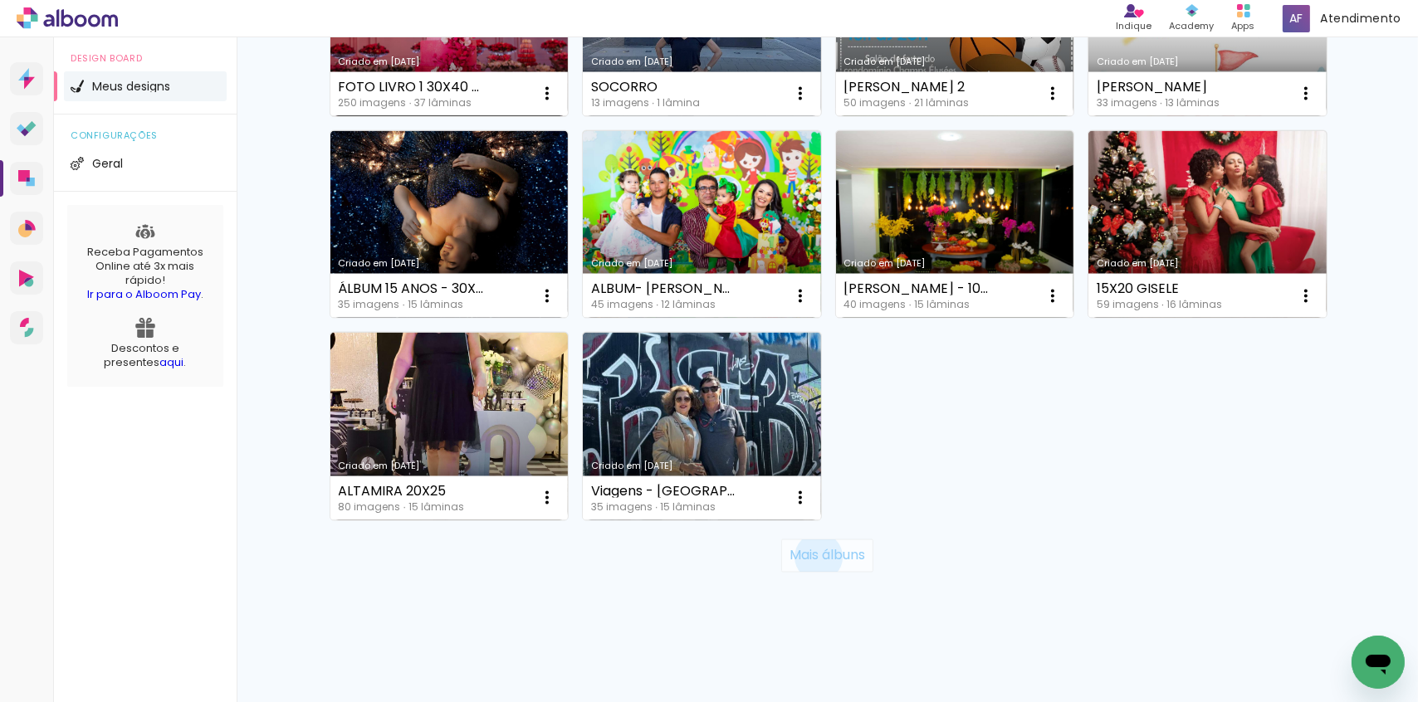
click at [0, 0] on slot "Mais álbuns" at bounding box center [0, 0] width 0 height 0
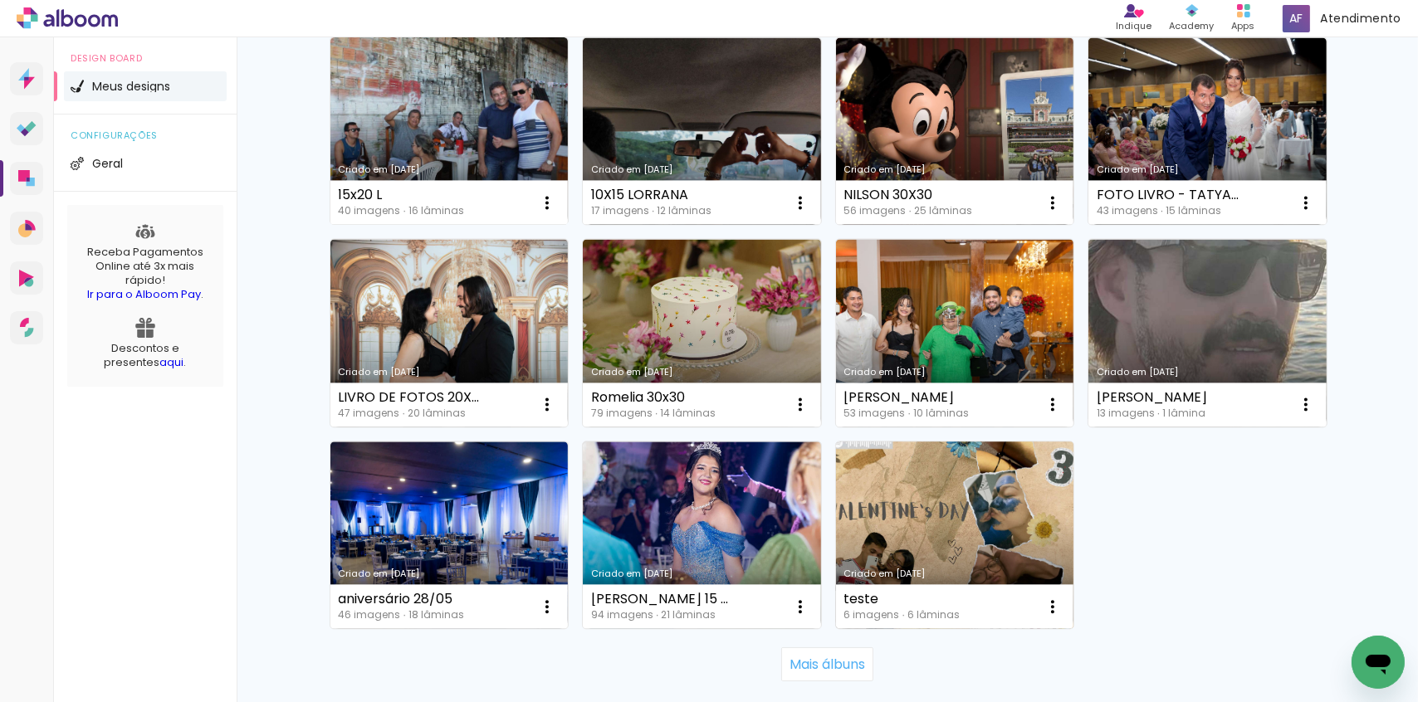
scroll to position [12333, 0]
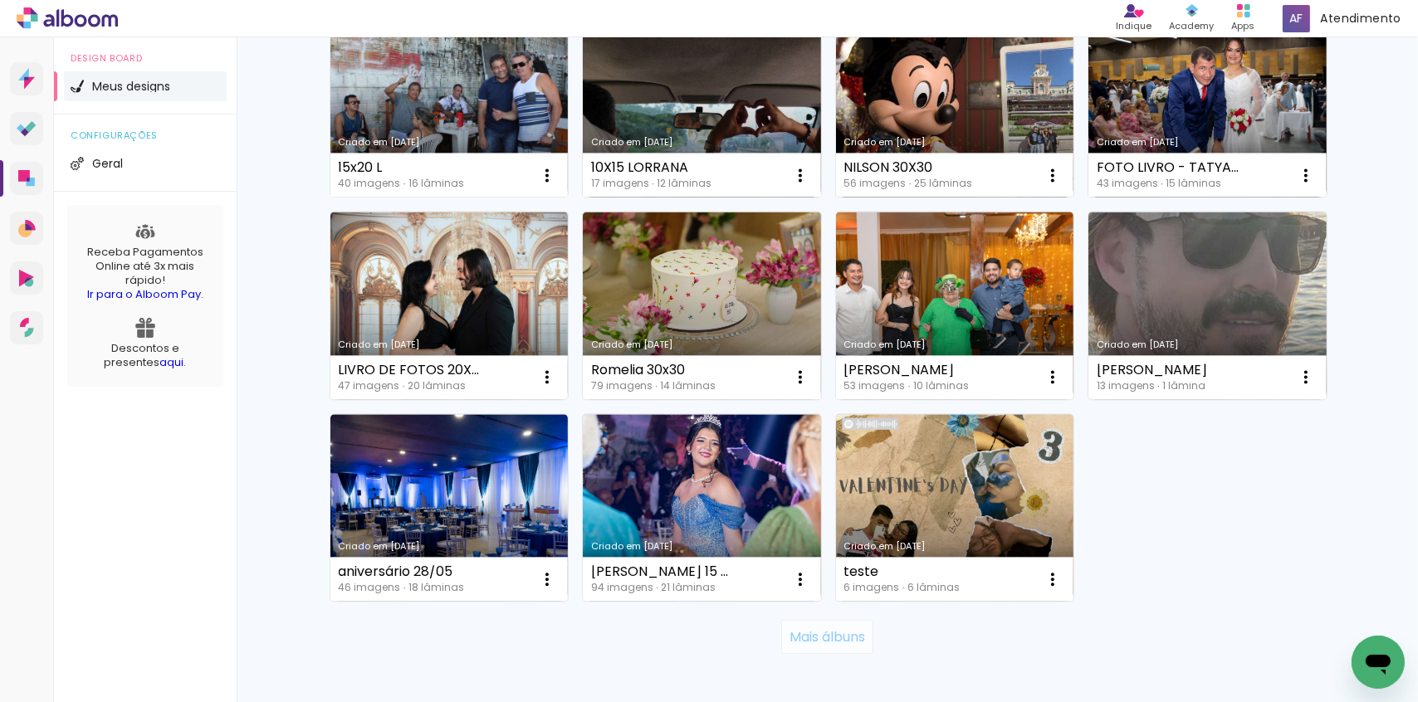
click at [0, 0] on slot "Mais álbuns" at bounding box center [0, 0] width 0 height 0
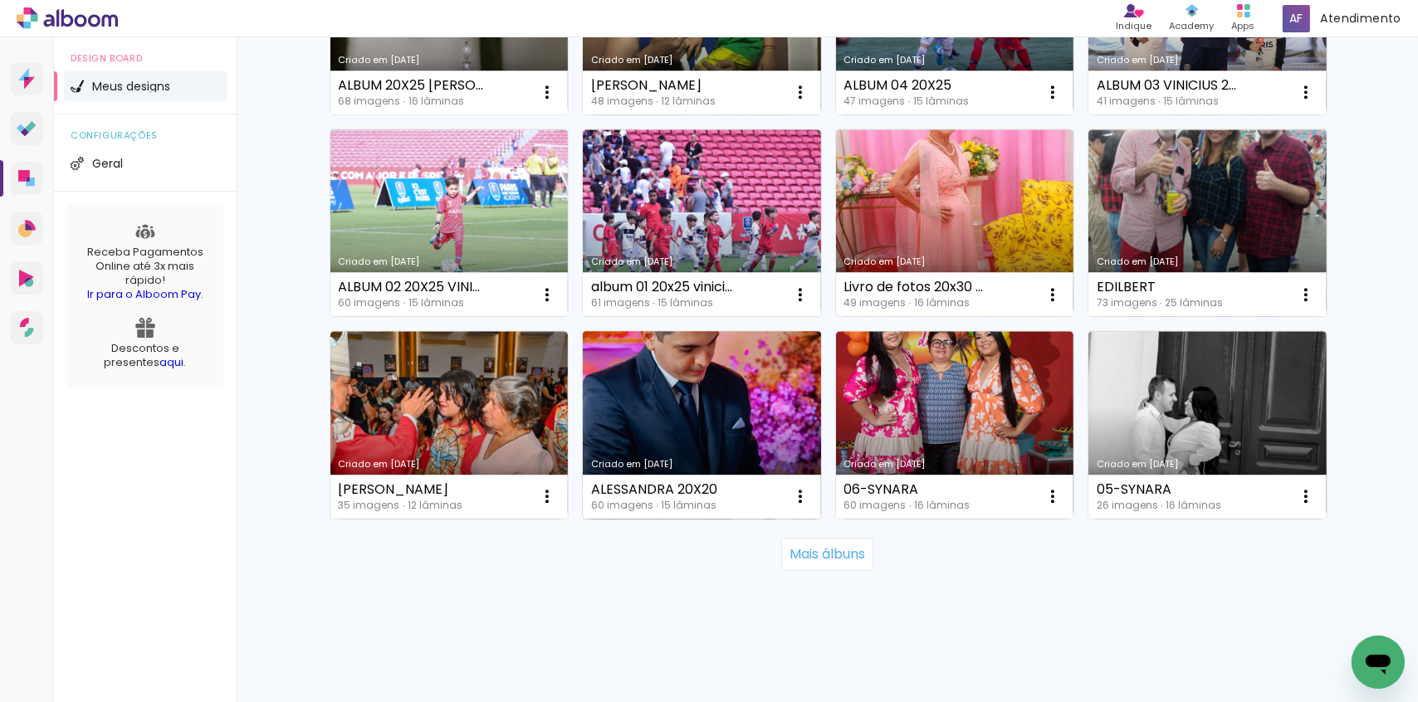
scroll to position [13632, 0]
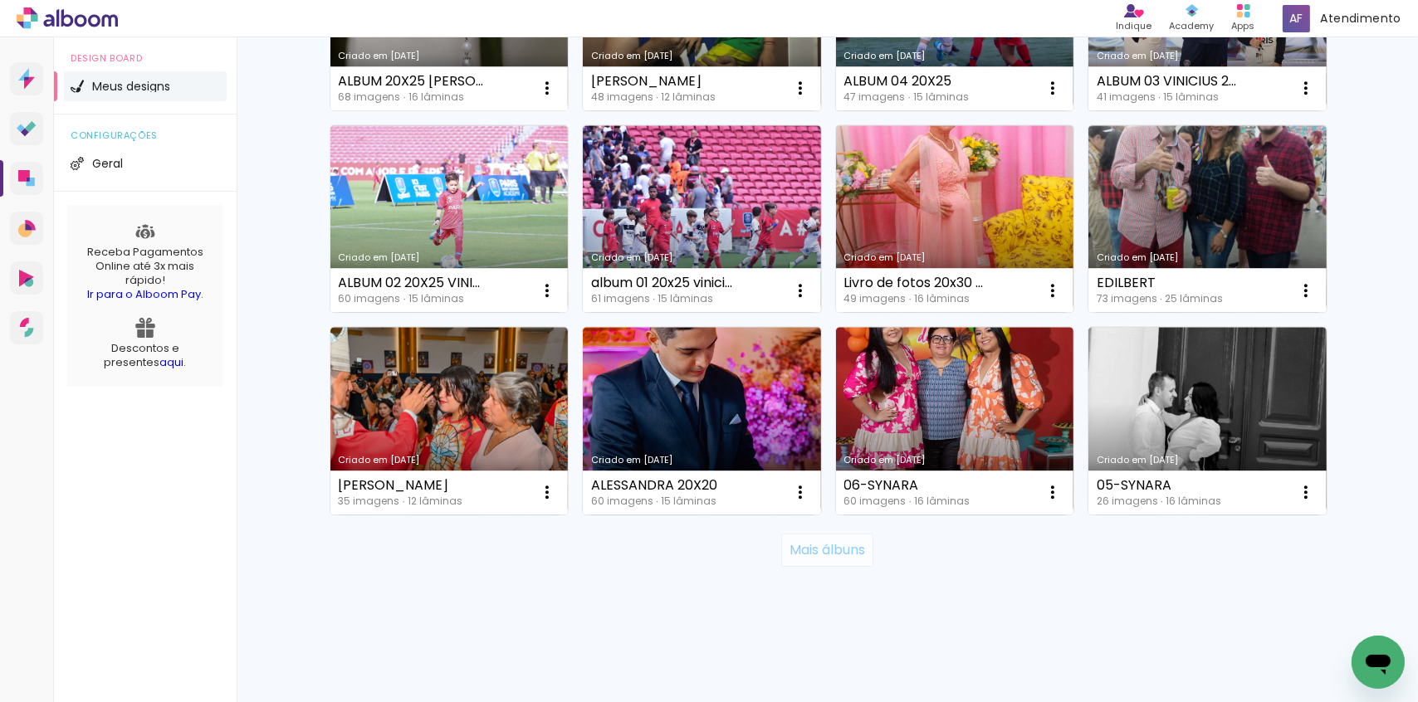
click at [842, 561] on paper-button "Mais álbuns" at bounding box center [827, 550] width 92 height 33
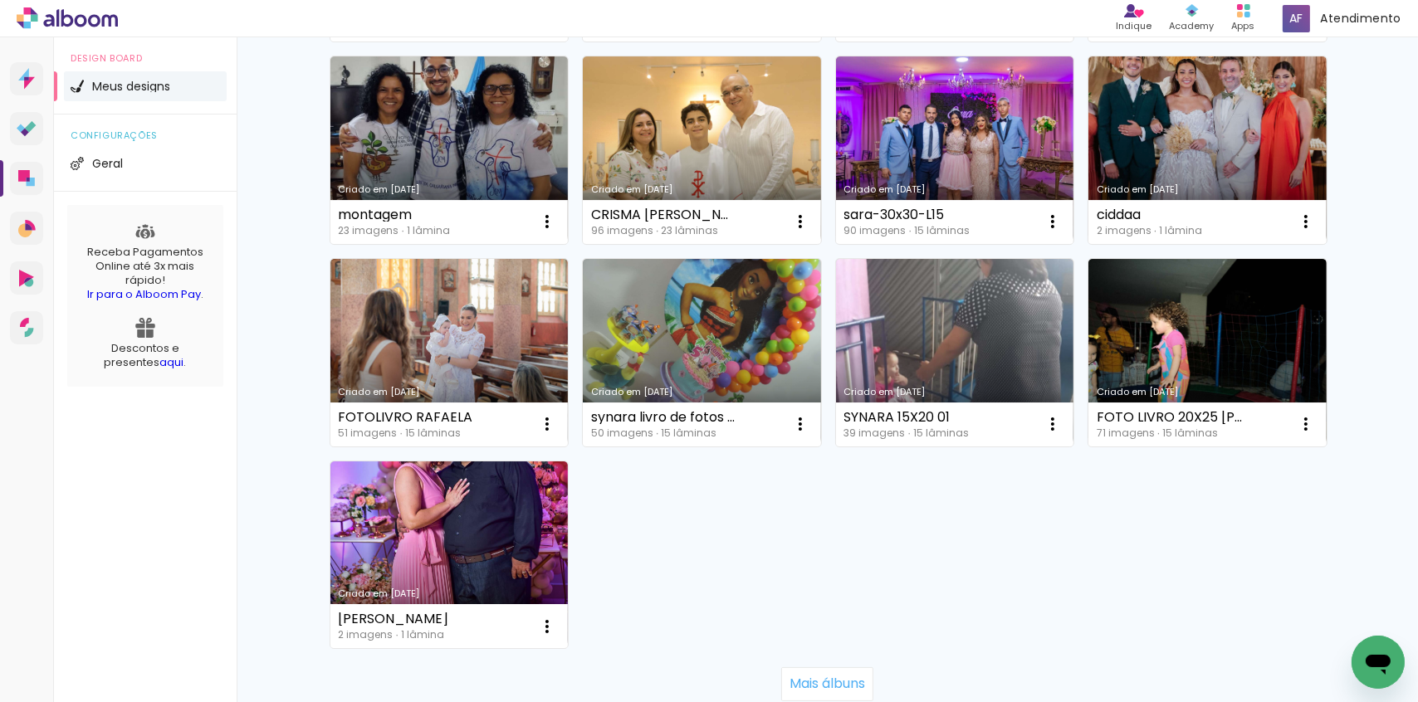
scroll to position [14914, 0]
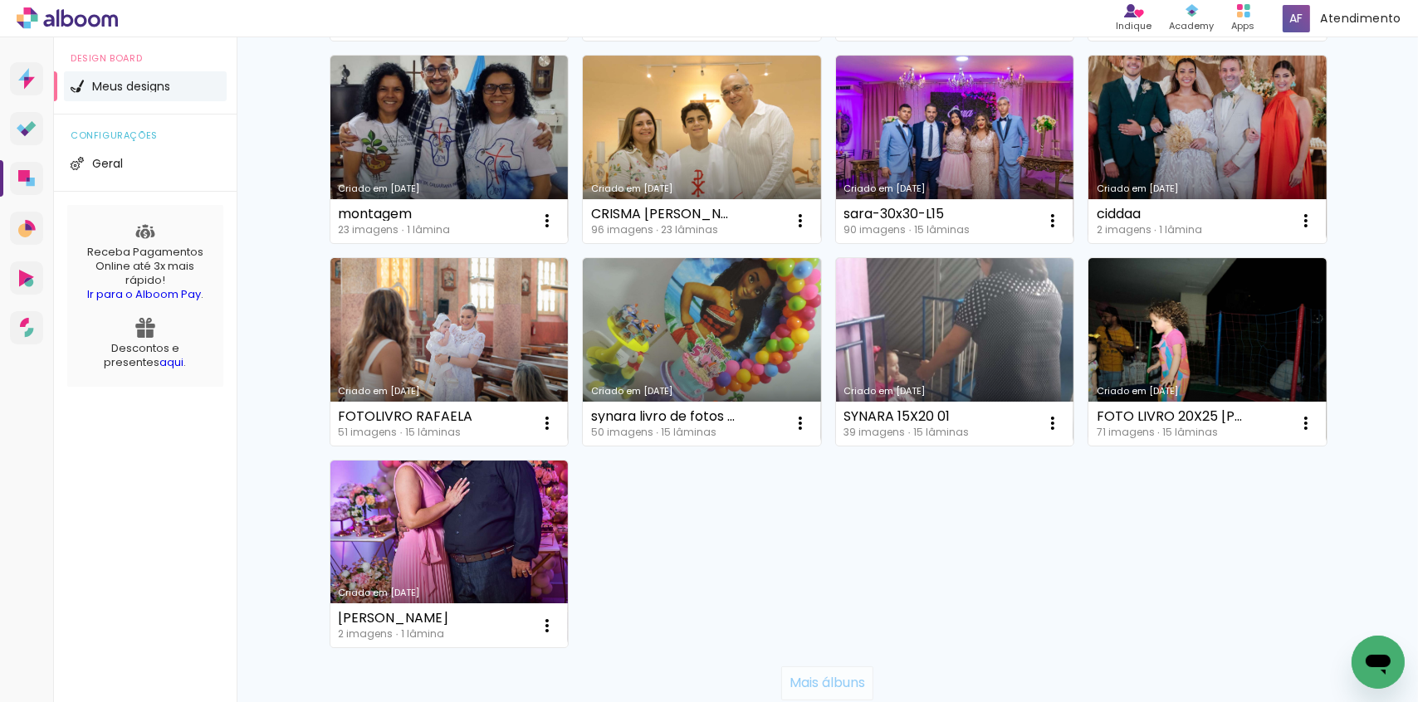
click at [812, 671] on paper-button "Mais álbuns" at bounding box center [827, 682] width 92 height 33
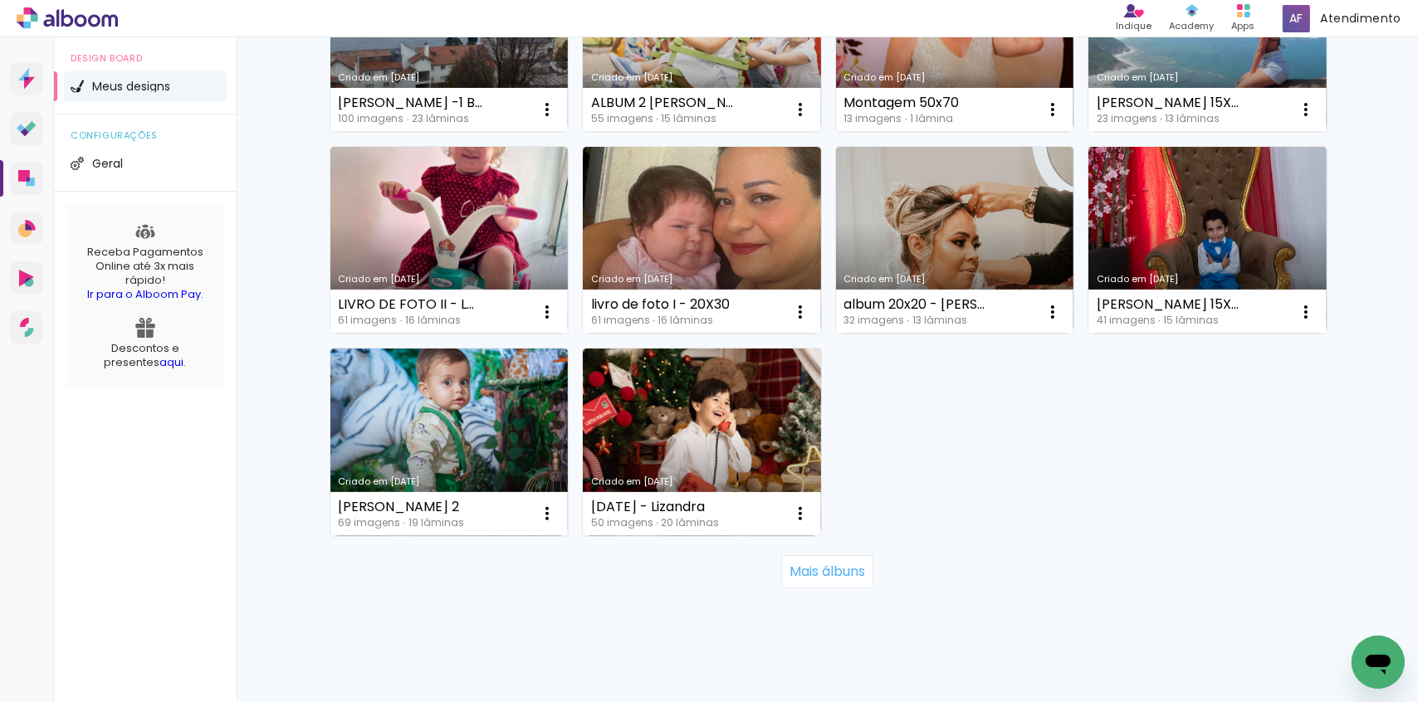
scroll to position [16260, 0]
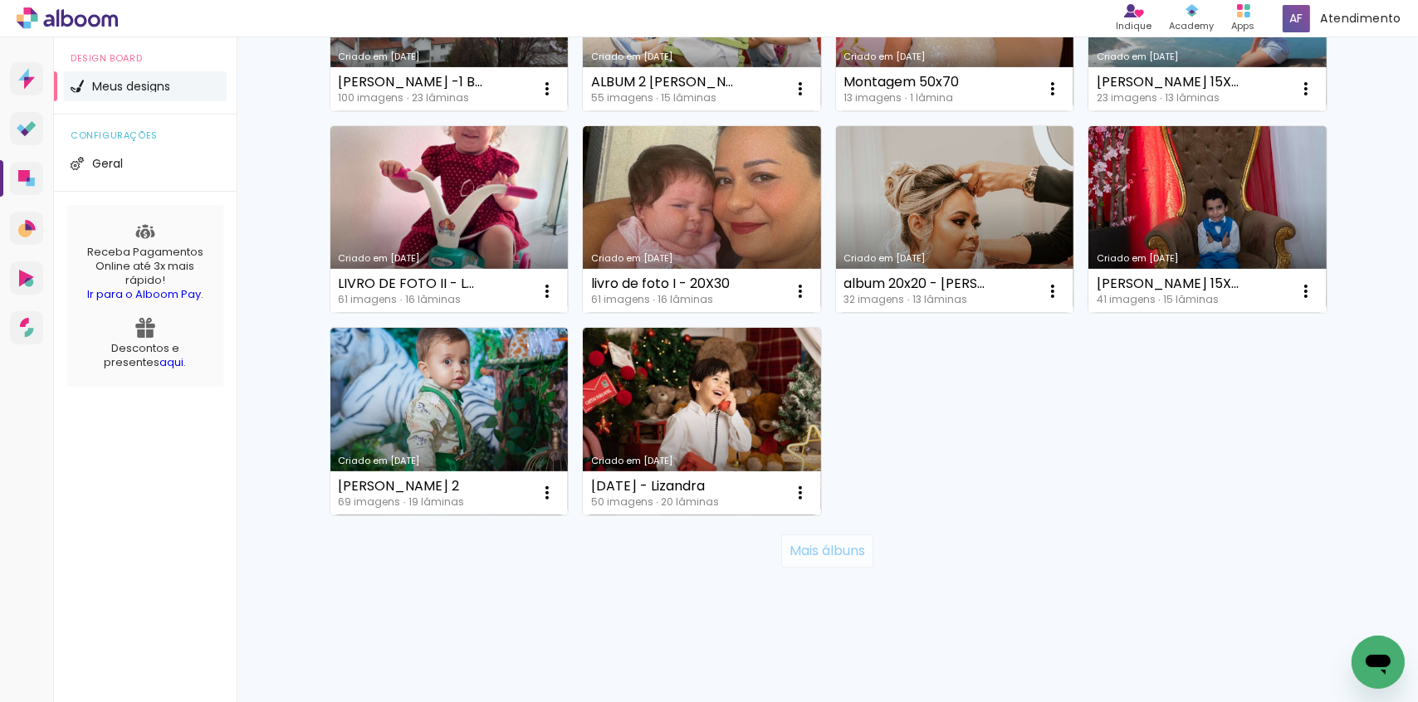
click at [0, 0] on slot "Mais álbuns" at bounding box center [0, 0] width 0 height 0
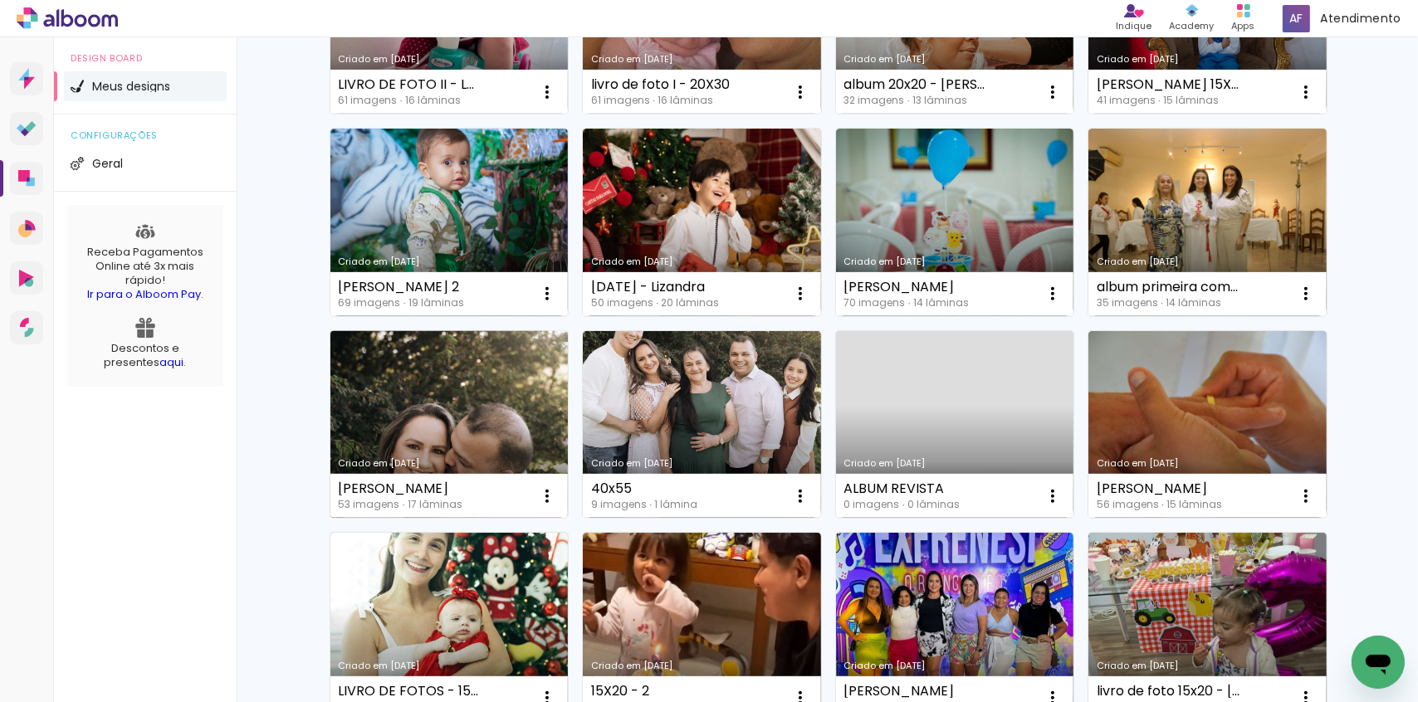
scroll to position [16486, 0]
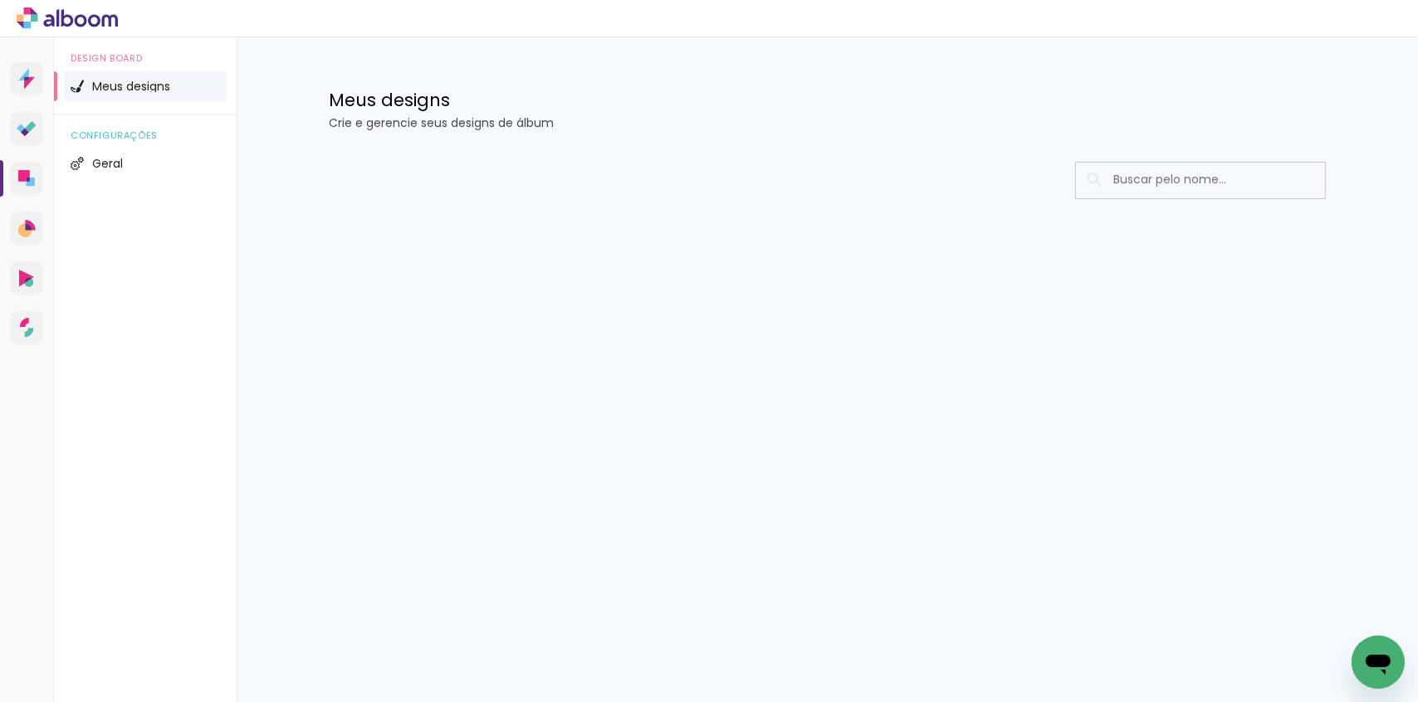
click at [1123, 180] on input at bounding box center [1223, 180] width 237 height 34
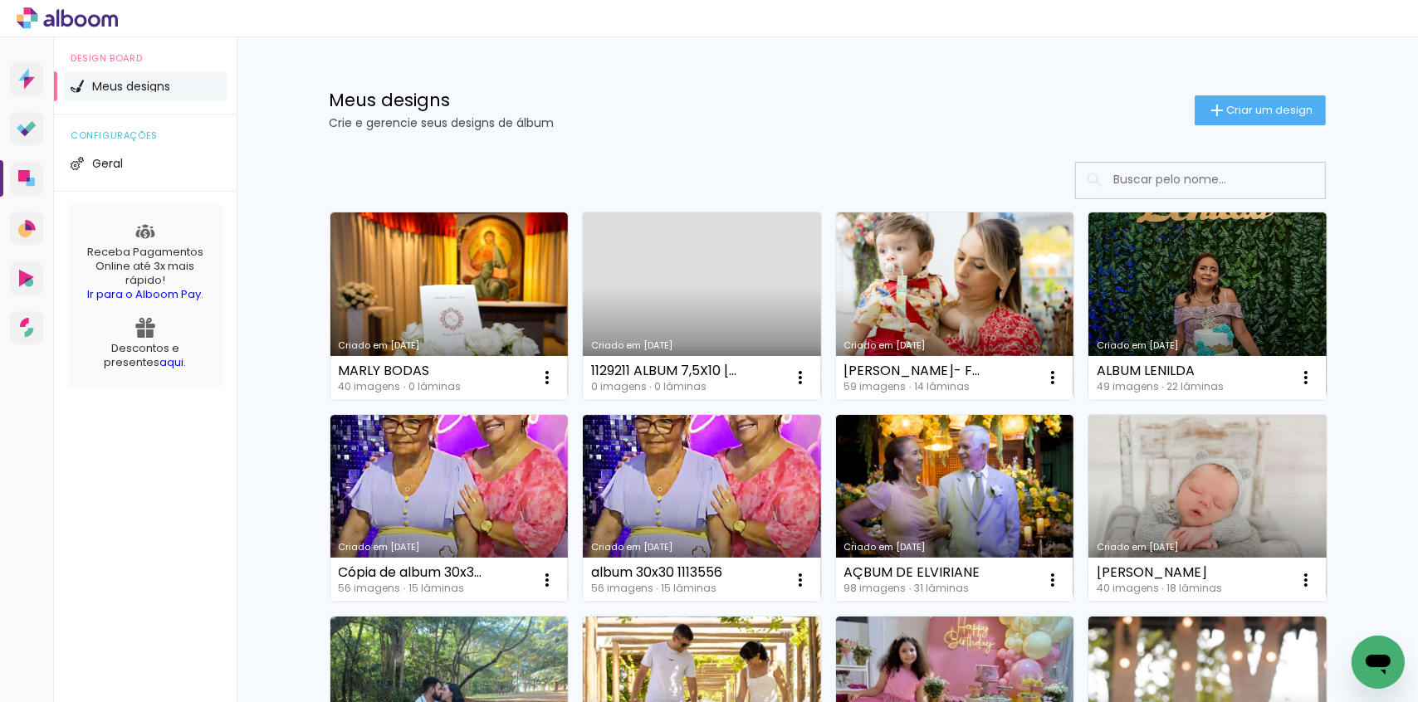
click at [1154, 185] on input at bounding box center [1223, 180] width 237 height 34
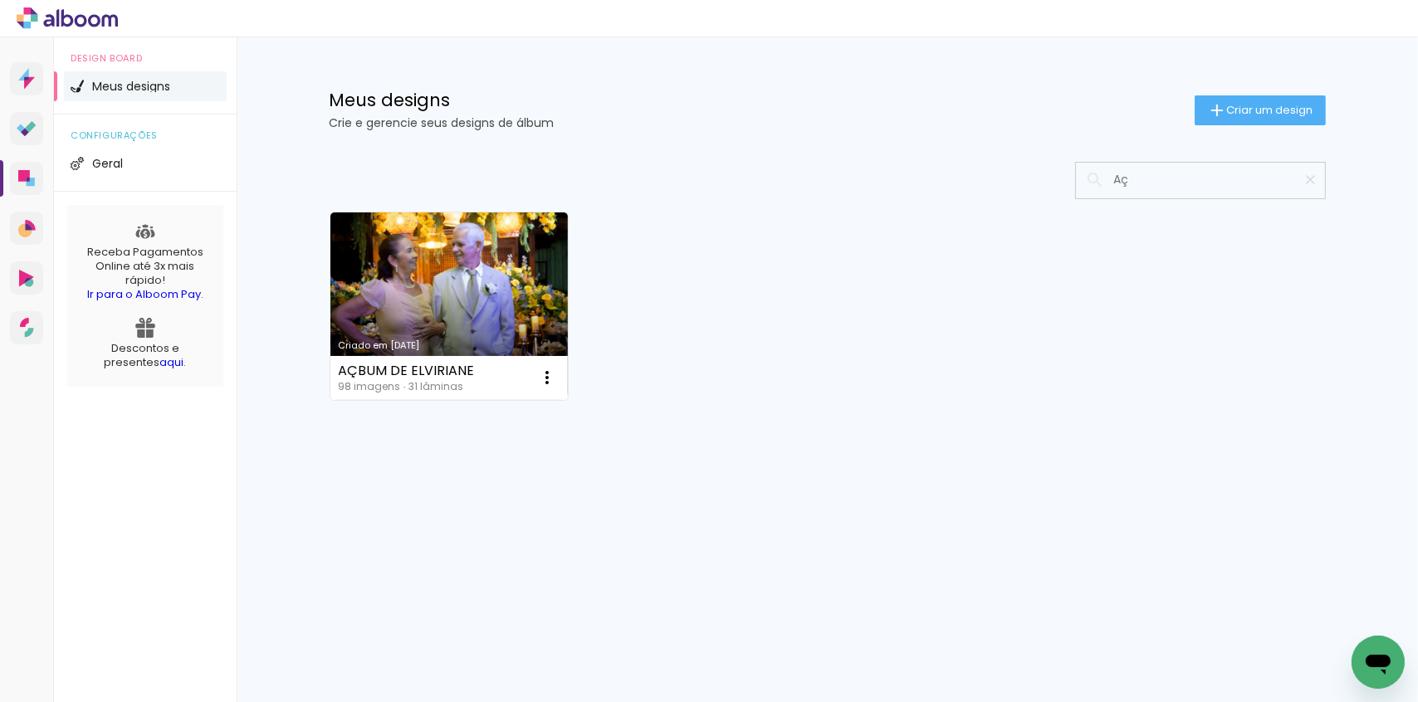
type input "Aç"
type paper-input "Aç"
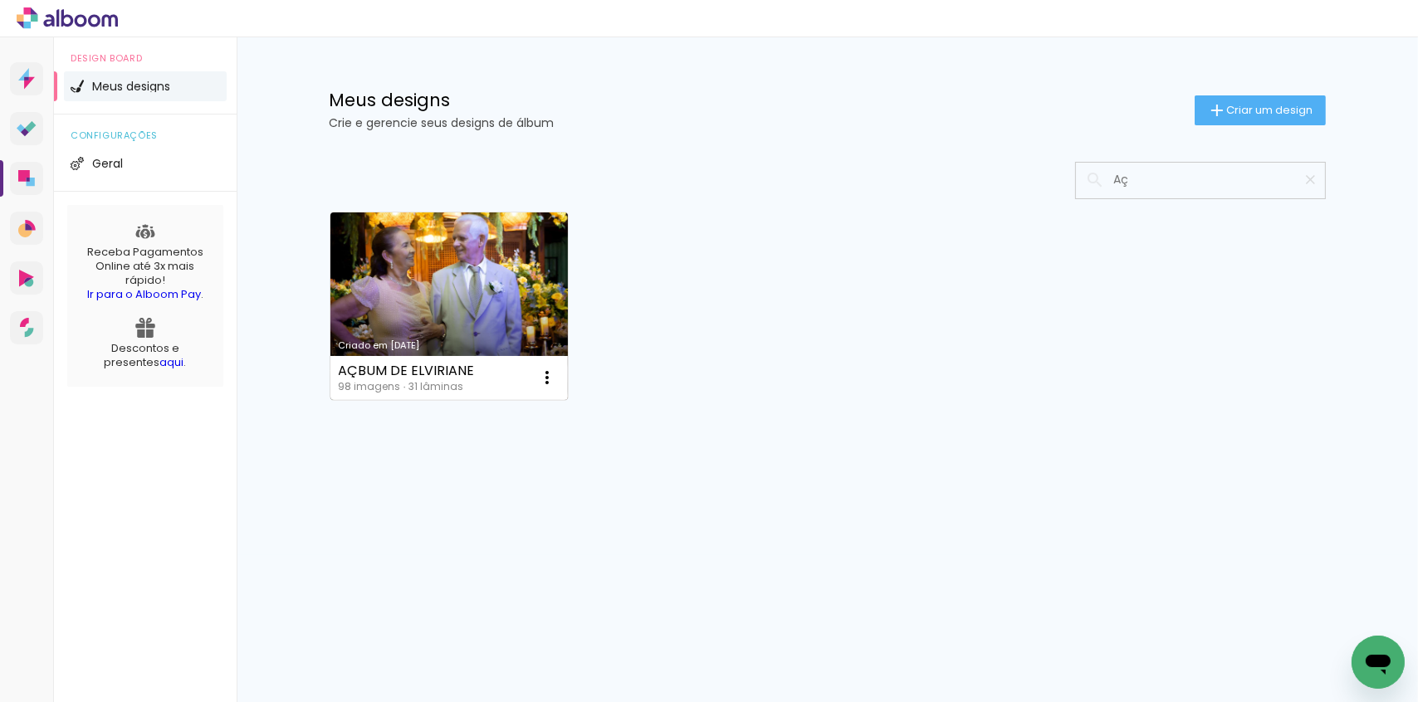
drag, startPoint x: 477, startPoint y: 373, endPoint x: 334, endPoint y: 375, distance: 142.8
click at [334, 375] on div "AÇBUM DE ELVIRIANE 98 imagens ∙ 31 lâminas Abrir Fazer uma cópia Excluir" at bounding box center [449, 378] width 238 height 44
click at [422, 265] on link "Criado em [DATE]" at bounding box center [449, 306] width 238 height 188
